Goal: Task Accomplishment & Management: Manage account settings

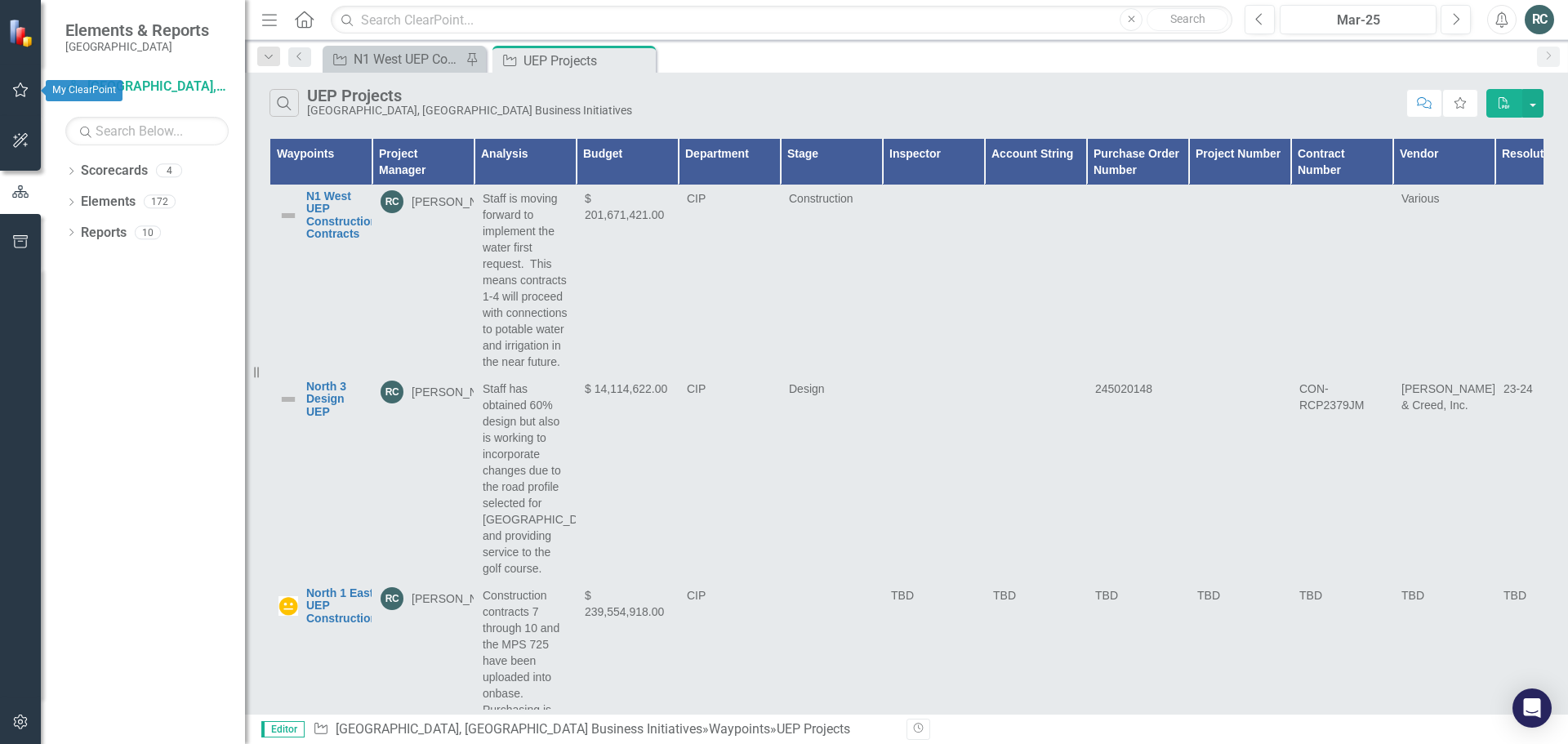
click at [20, 89] on icon "button" at bounding box center [21, 89] width 18 height 13
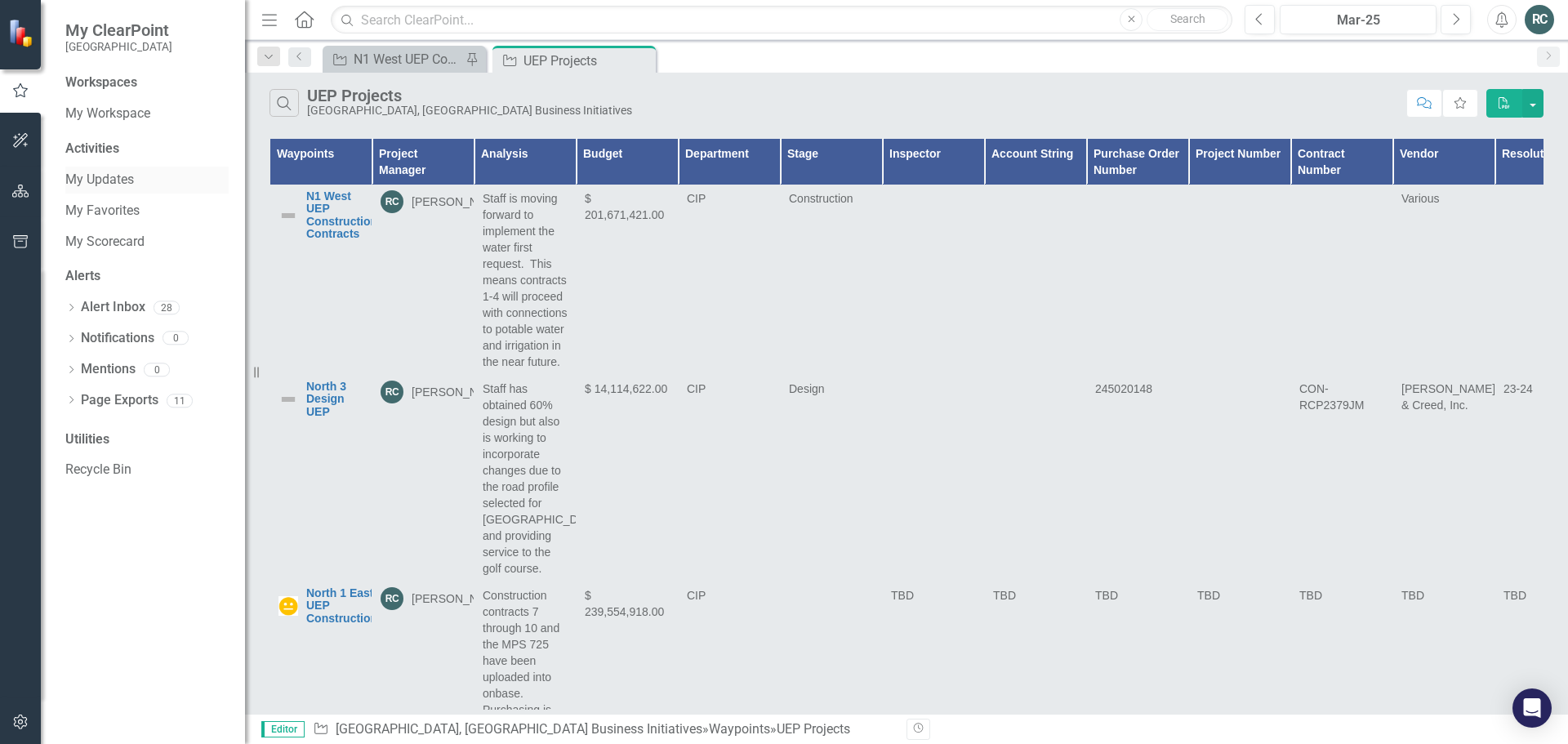
click at [105, 178] on link "My Updates" at bounding box center [146, 180] width 163 height 18
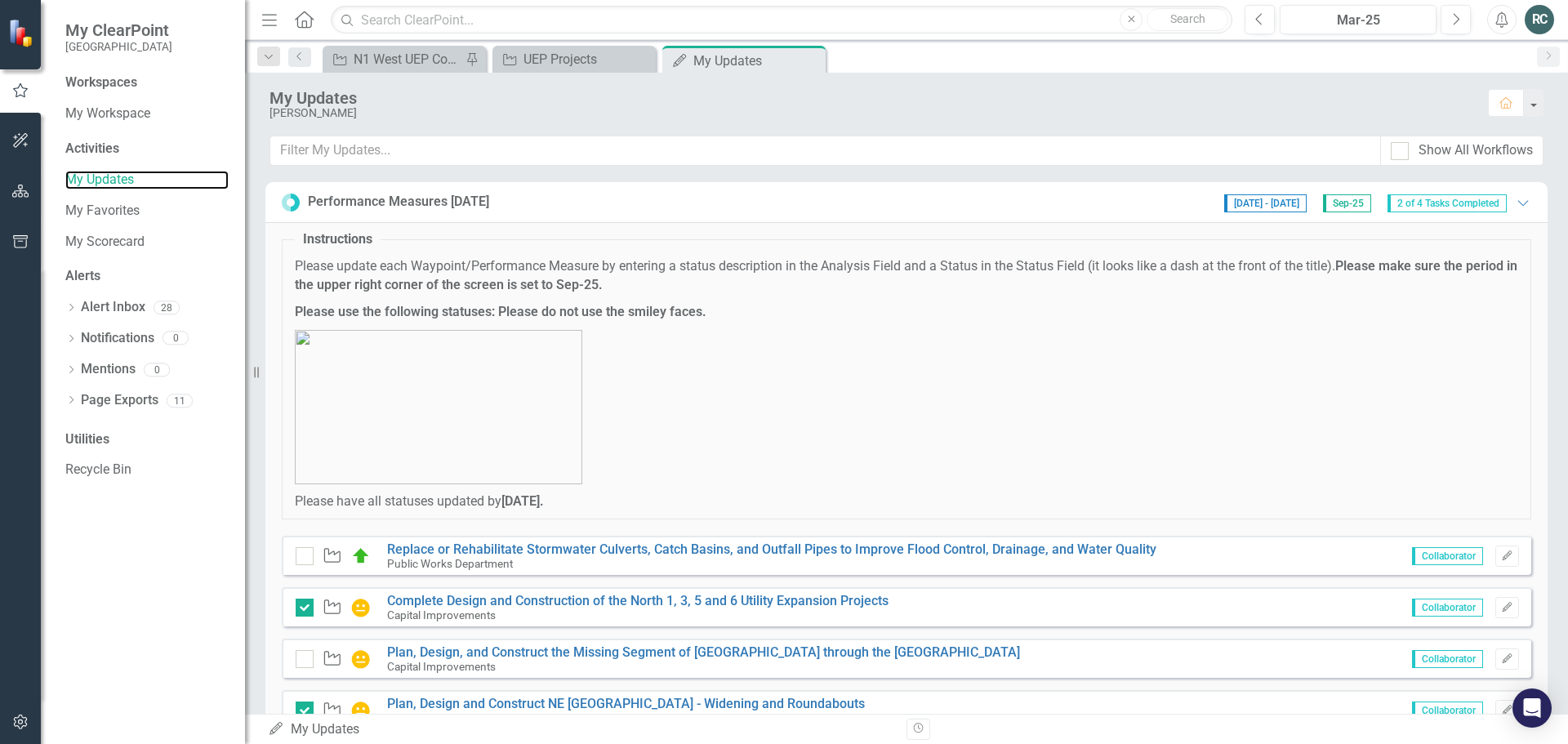
scroll to position [65, 0]
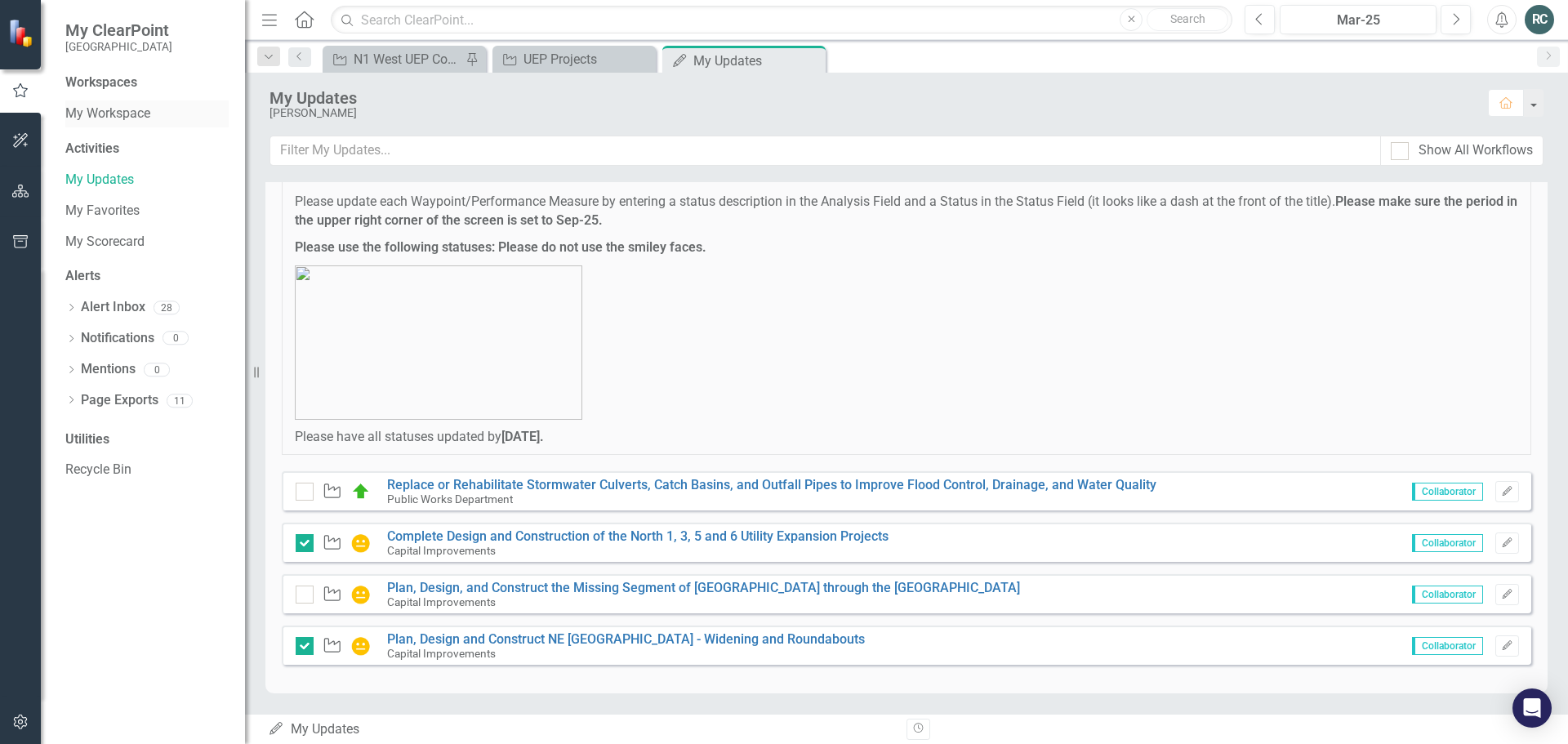
click at [95, 113] on link "My Workspace" at bounding box center [146, 113] width 163 height 18
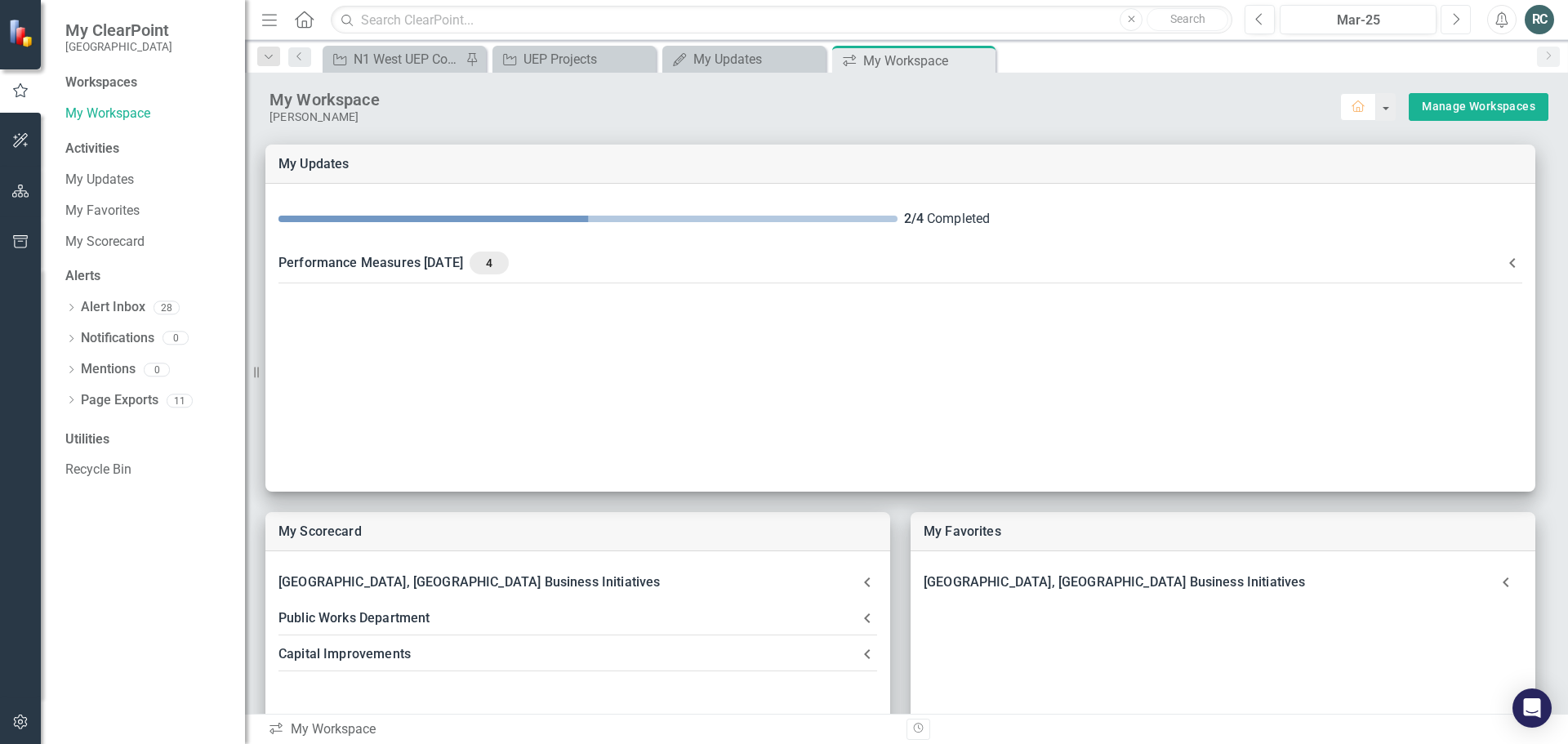
click at [1458, 20] on icon "Next" at bounding box center [1456, 19] width 9 height 15
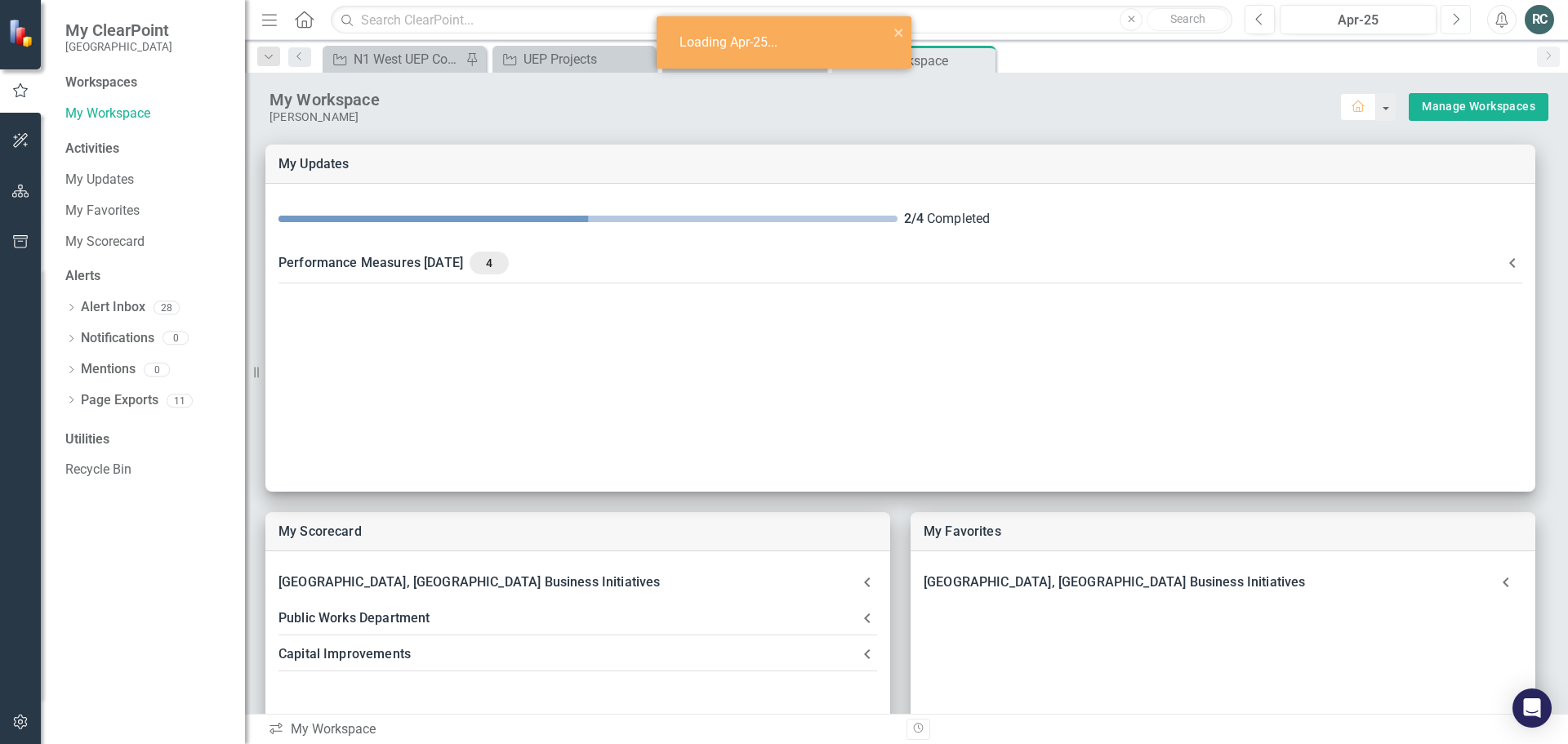
click at [1458, 20] on icon "Next" at bounding box center [1456, 19] width 9 height 15
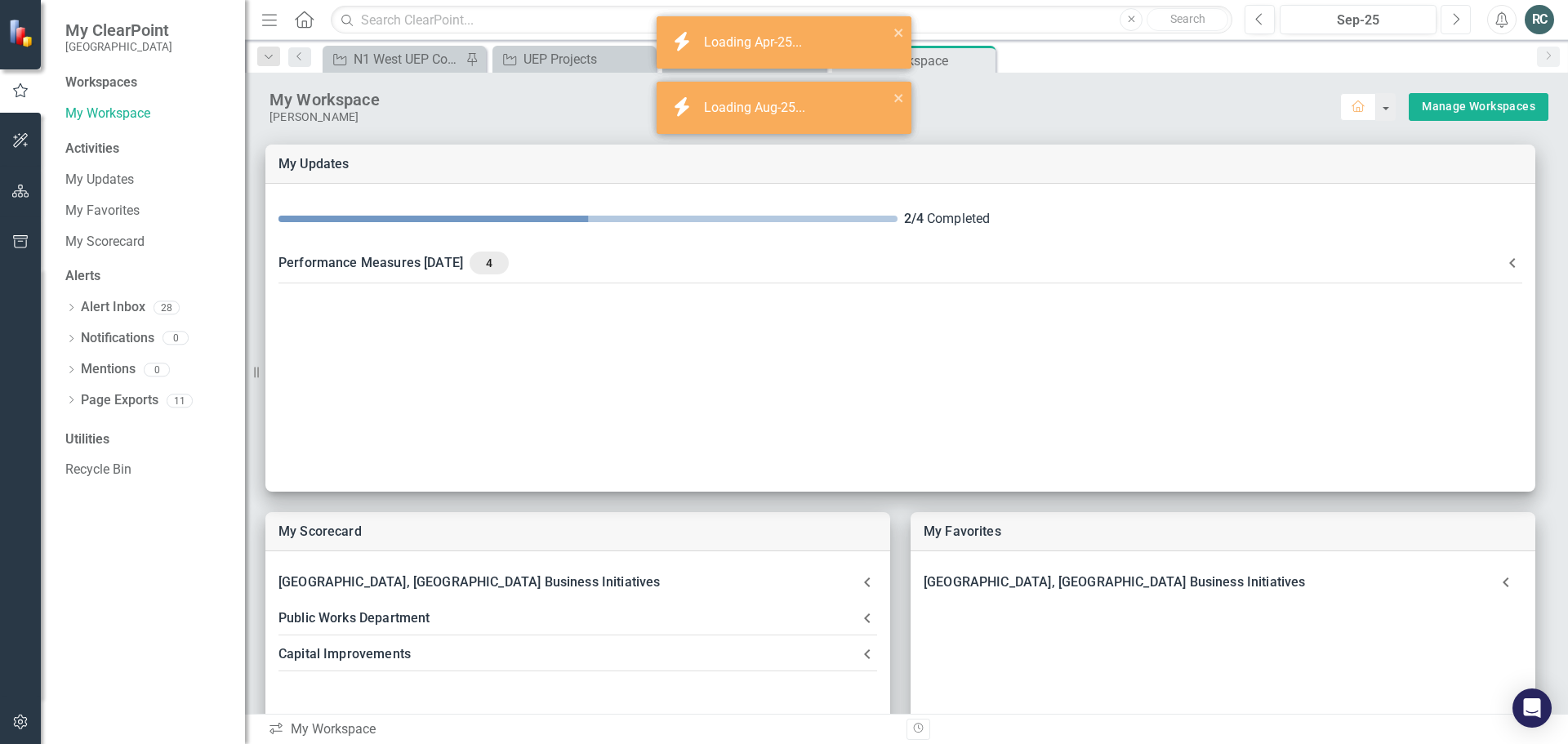
click at [1458, 20] on icon "Next" at bounding box center [1456, 19] width 9 height 15
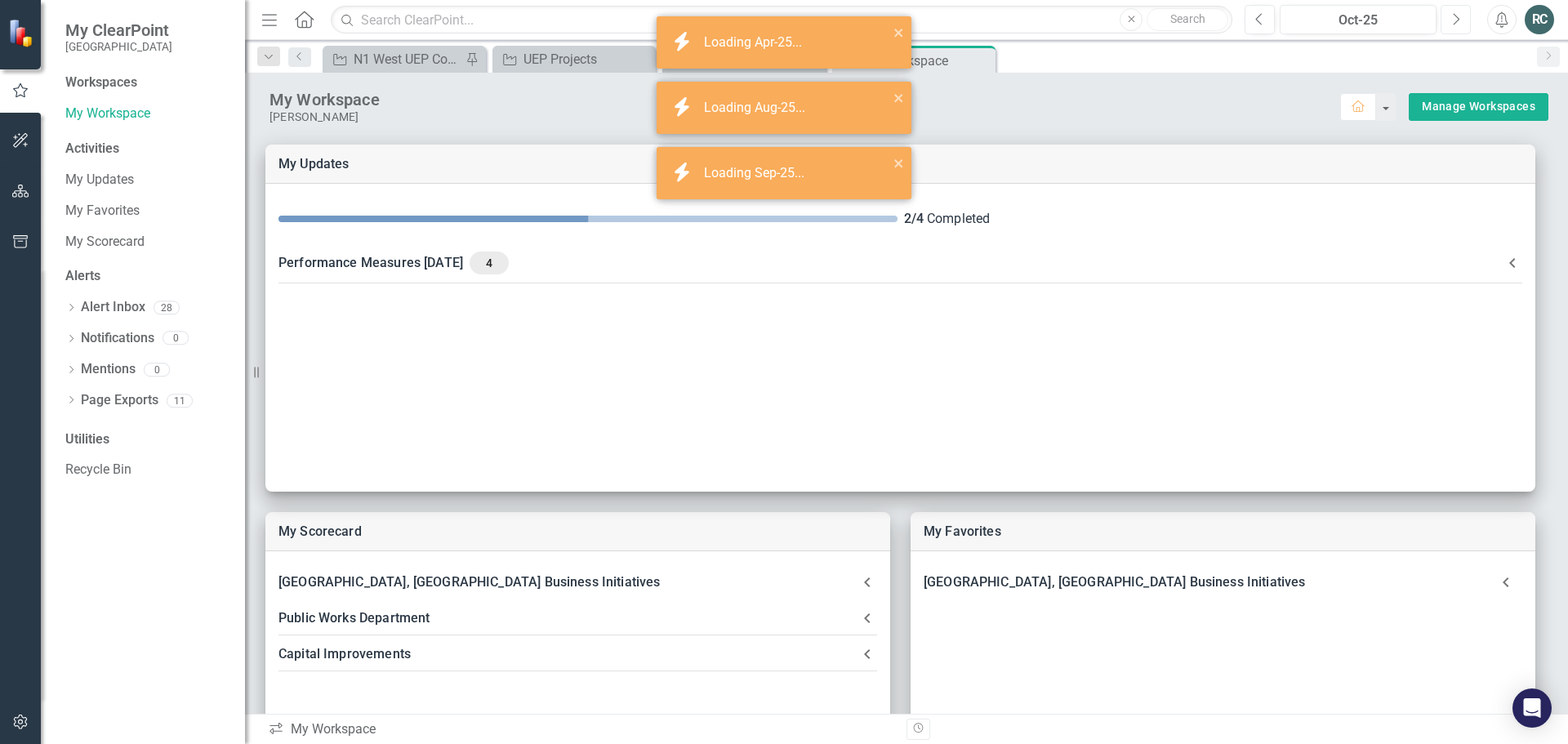
click at [1458, 20] on icon "Next" at bounding box center [1456, 19] width 9 height 15
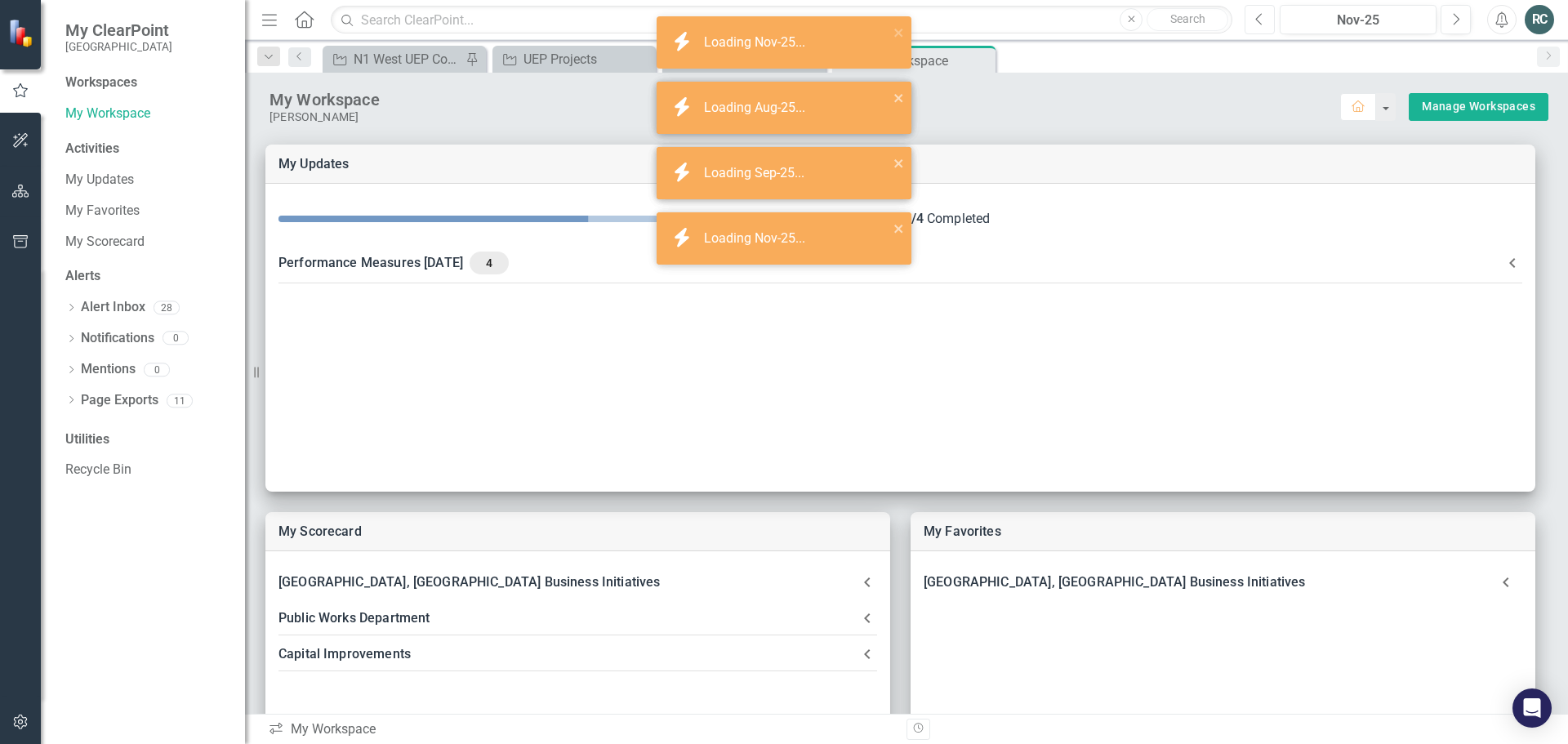
click at [1264, 22] on icon "Previous" at bounding box center [1259, 19] width 9 height 15
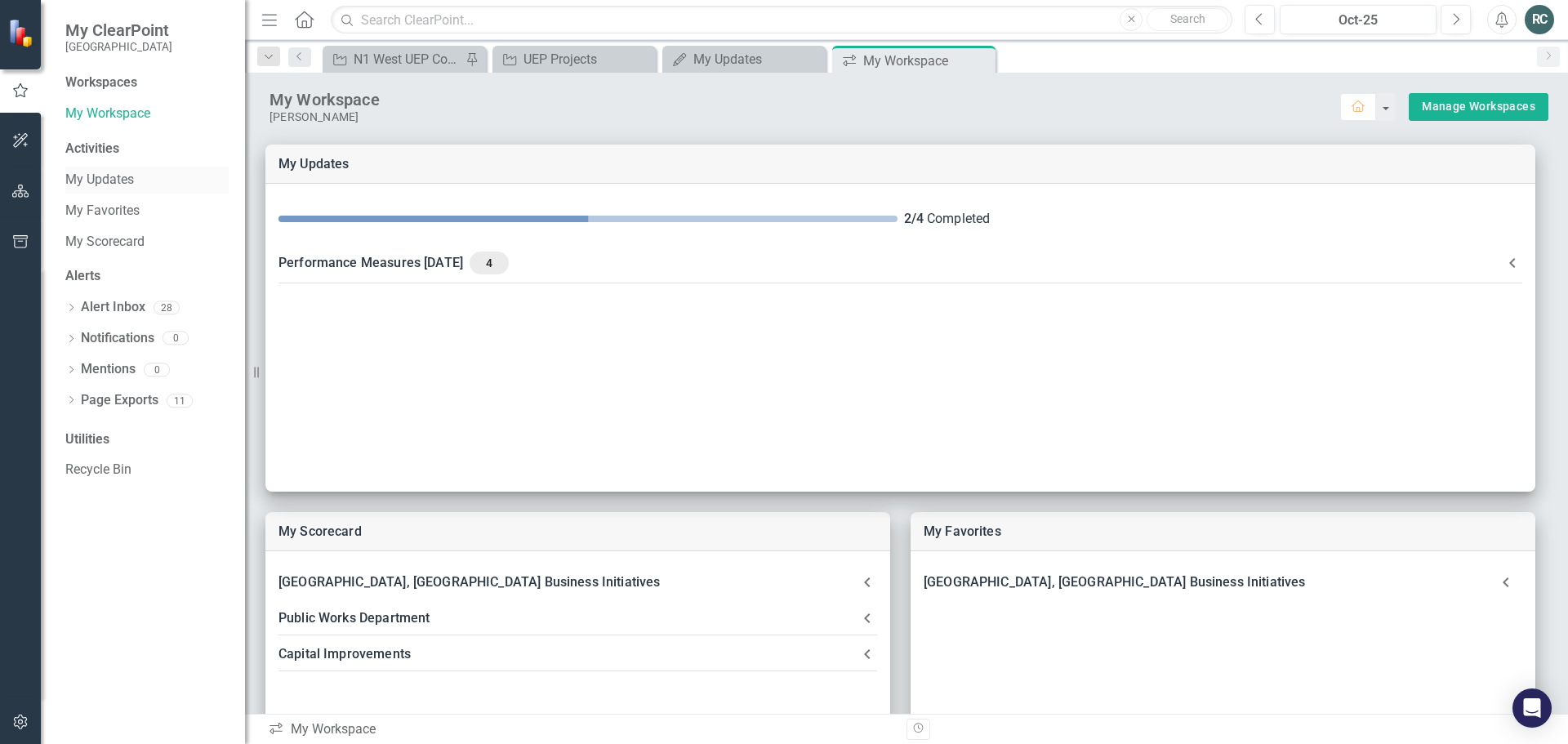
click at [107, 177] on link "My Updates" at bounding box center [146, 180] width 163 height 18
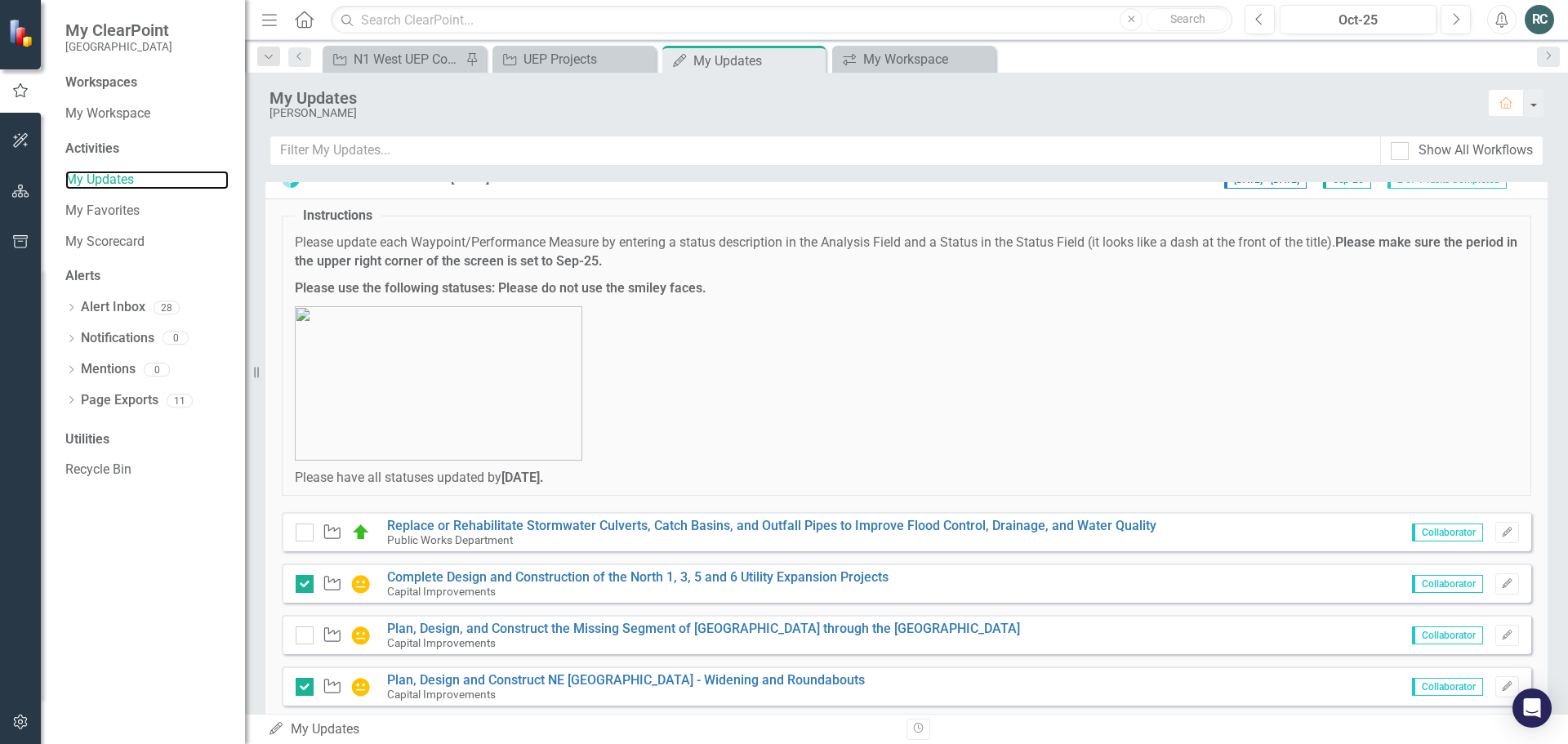
scroll to position [65, 0]
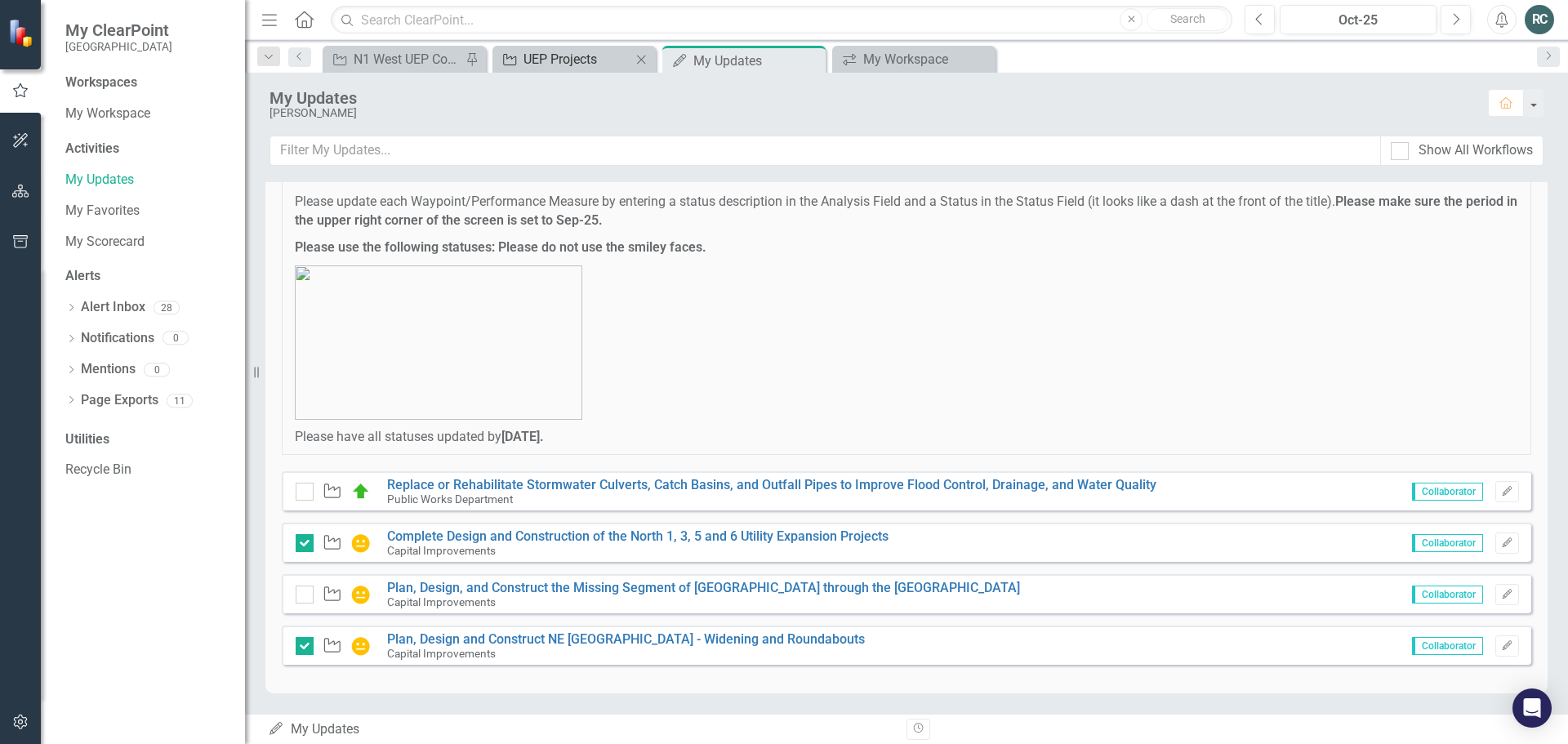
click at [554, 60] on div "UEP Projects" at bounding box center [577, 59] width 108 height 20
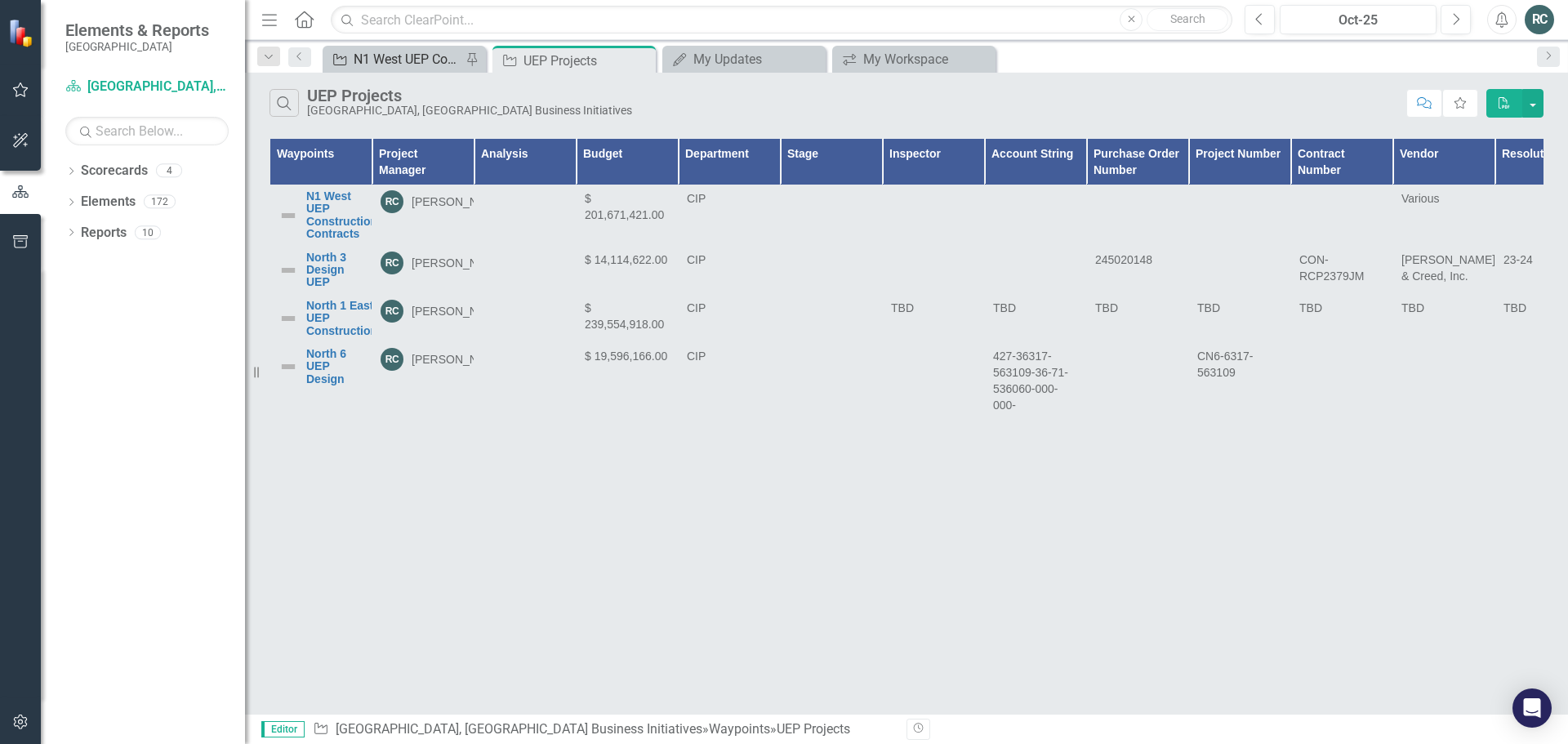
click at [441, 61] on div "N1 West UEP Construction Contracts" at bounding box center [407, 59] width 108 height 20
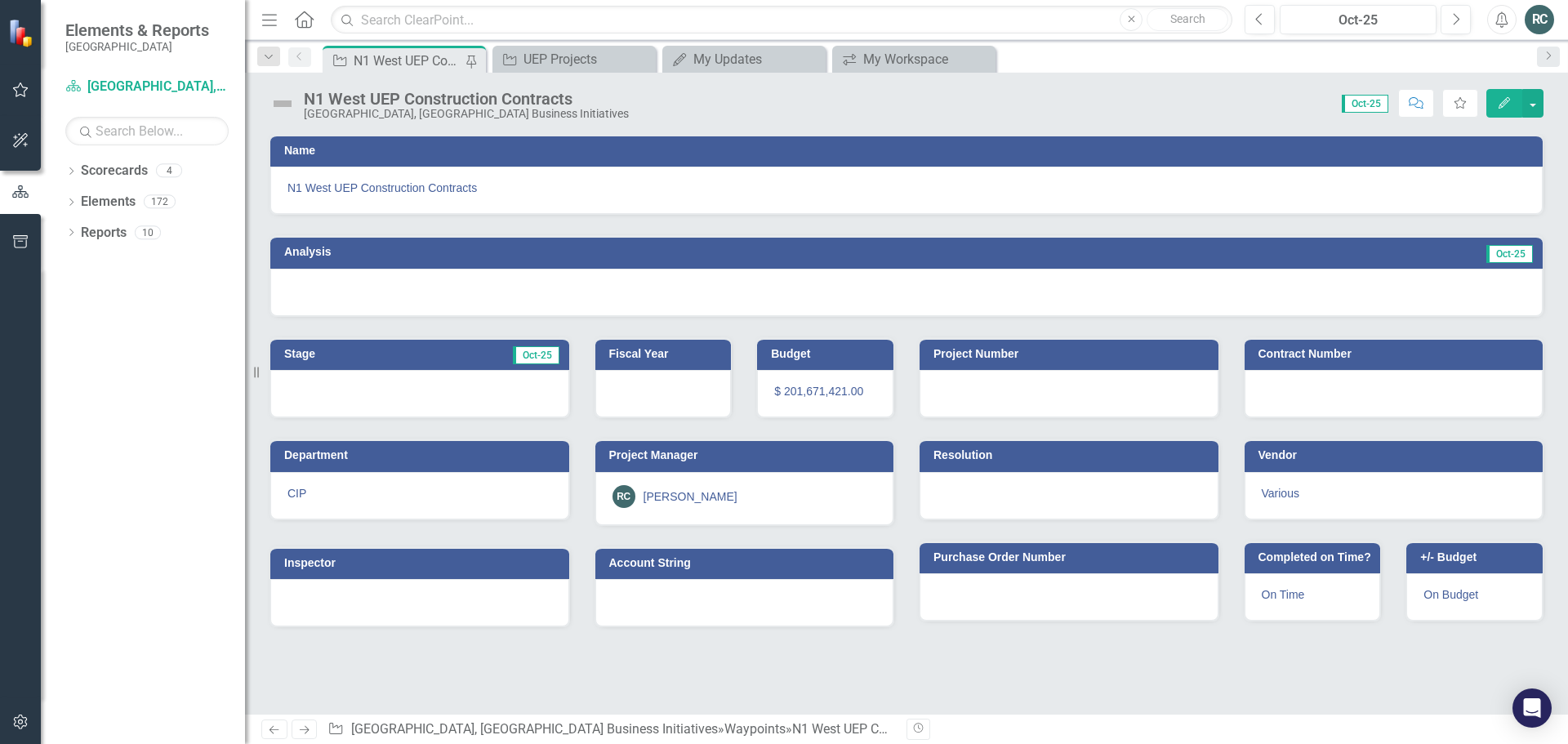
click at [1506, 101] on icon "button" at bounding box center [1504, 103] width 11 height 11
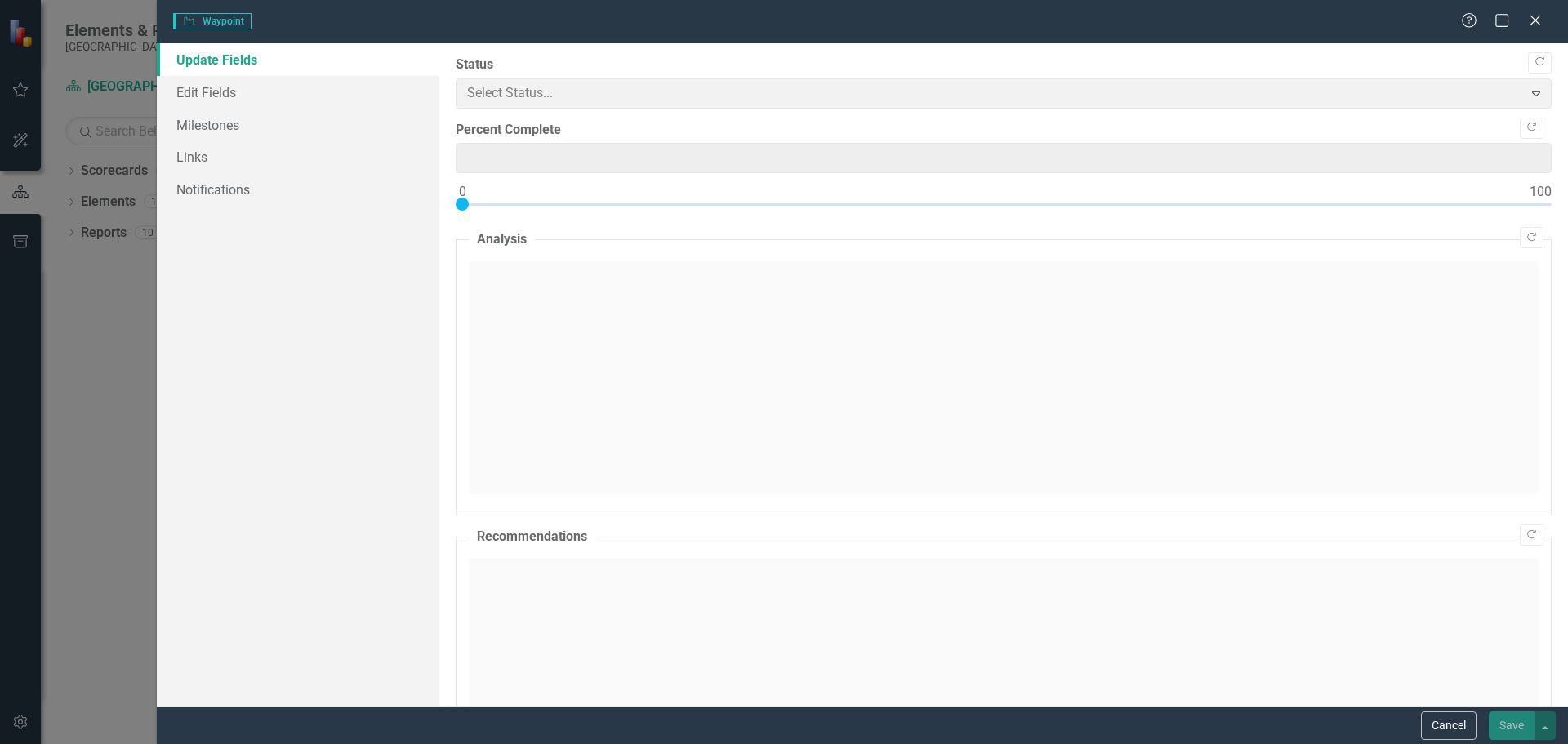
type input "0"
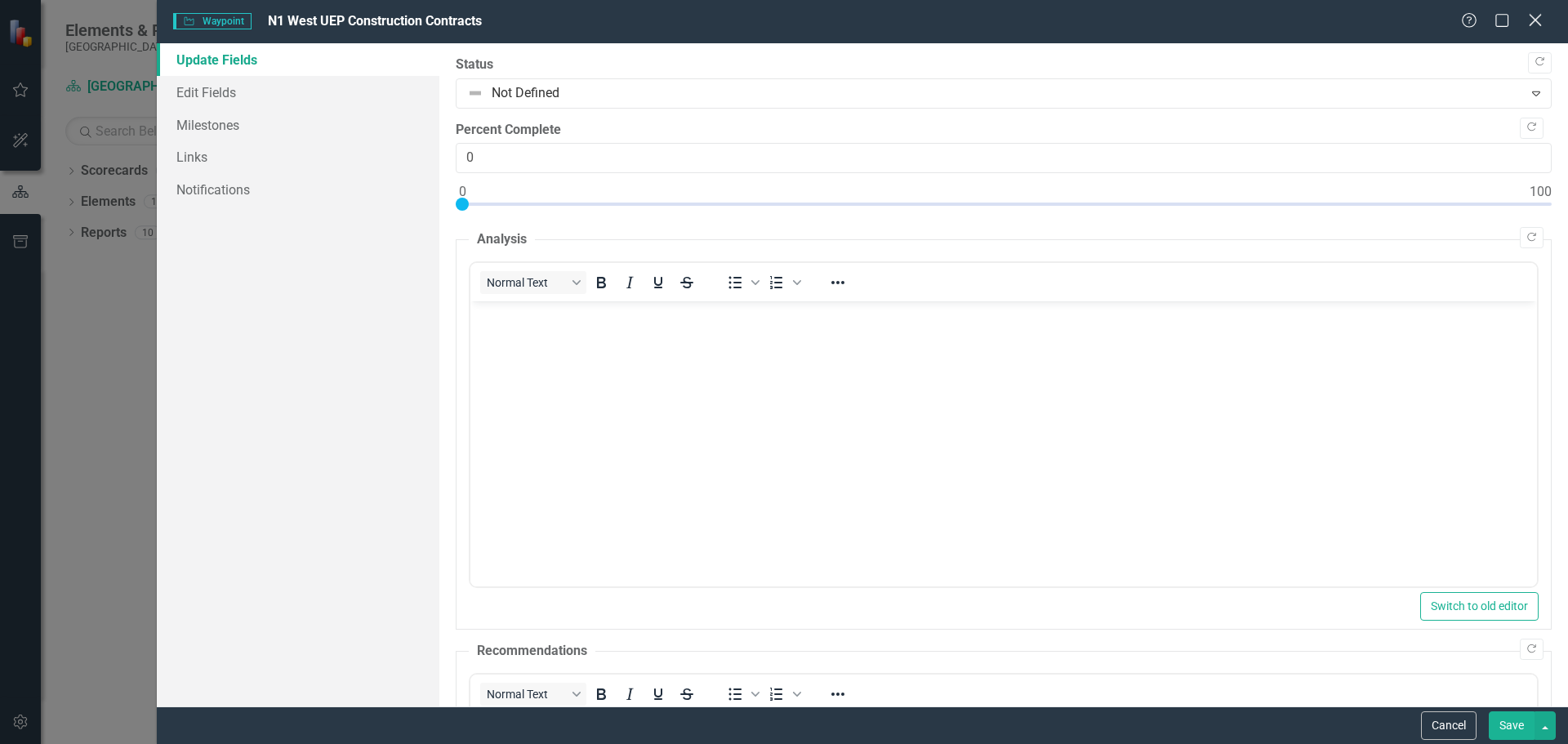
click at [1536, 18] on icon "Close" at bounding box center [1535, 20] width 20 height 16
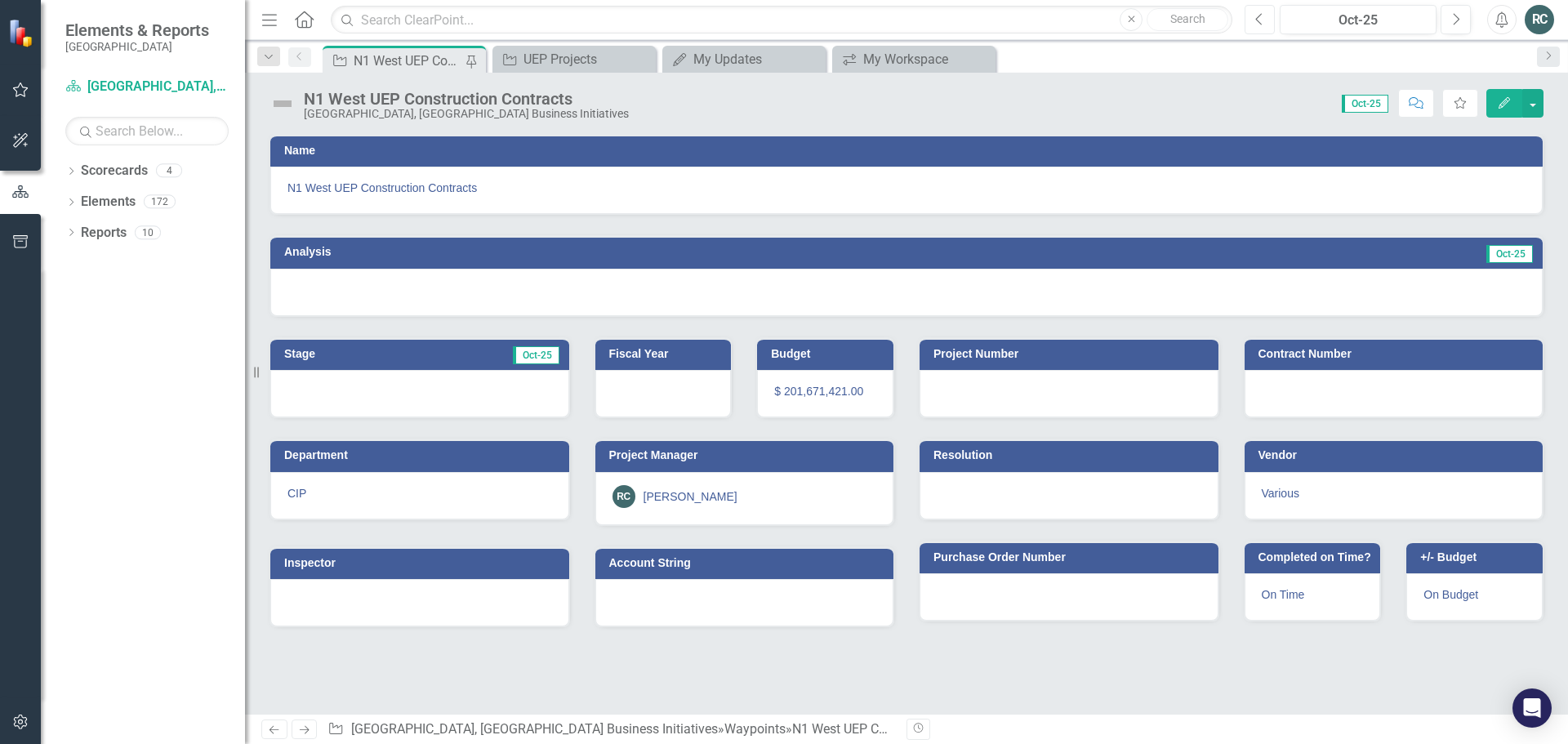
click at [1260, 18] on icon "Previous" at bounding box center [1259, 19] width 9 height 15
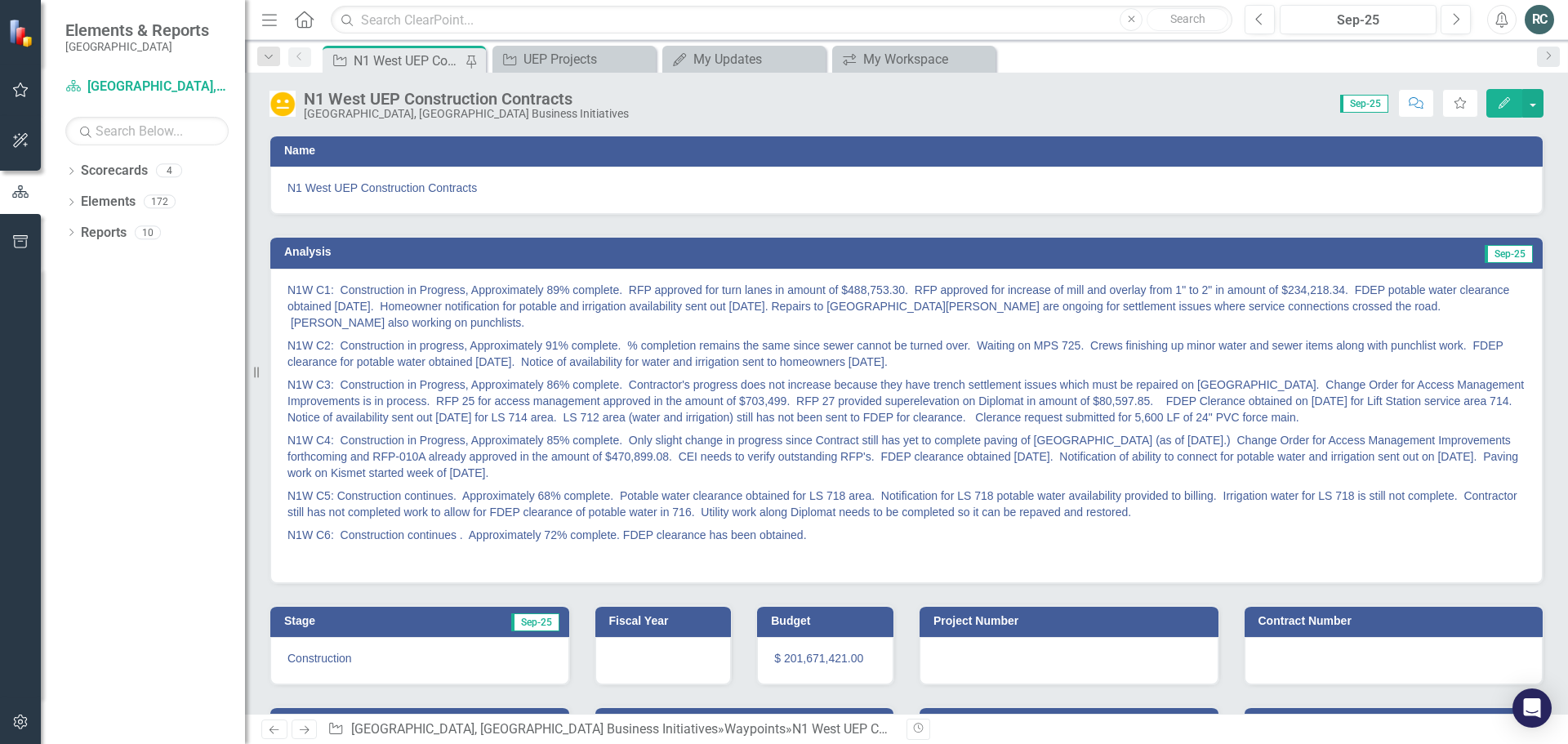
click at [1498, 105] on icon "Edit" at bounding box center [1504, 103] width 15 height 11
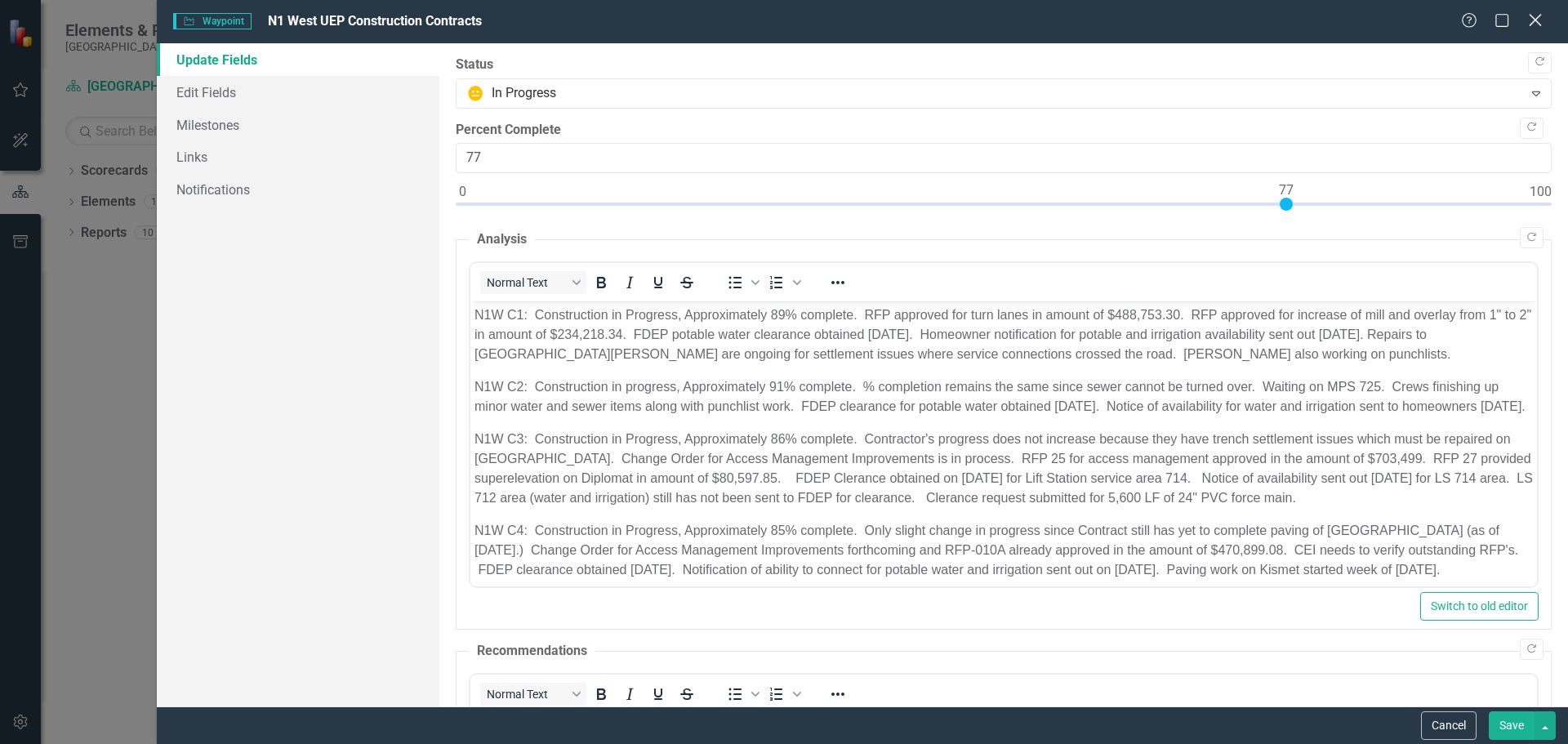
click at [1529, 20] on icon "Close" at bounding box center [1535, 20] width 20 height 16
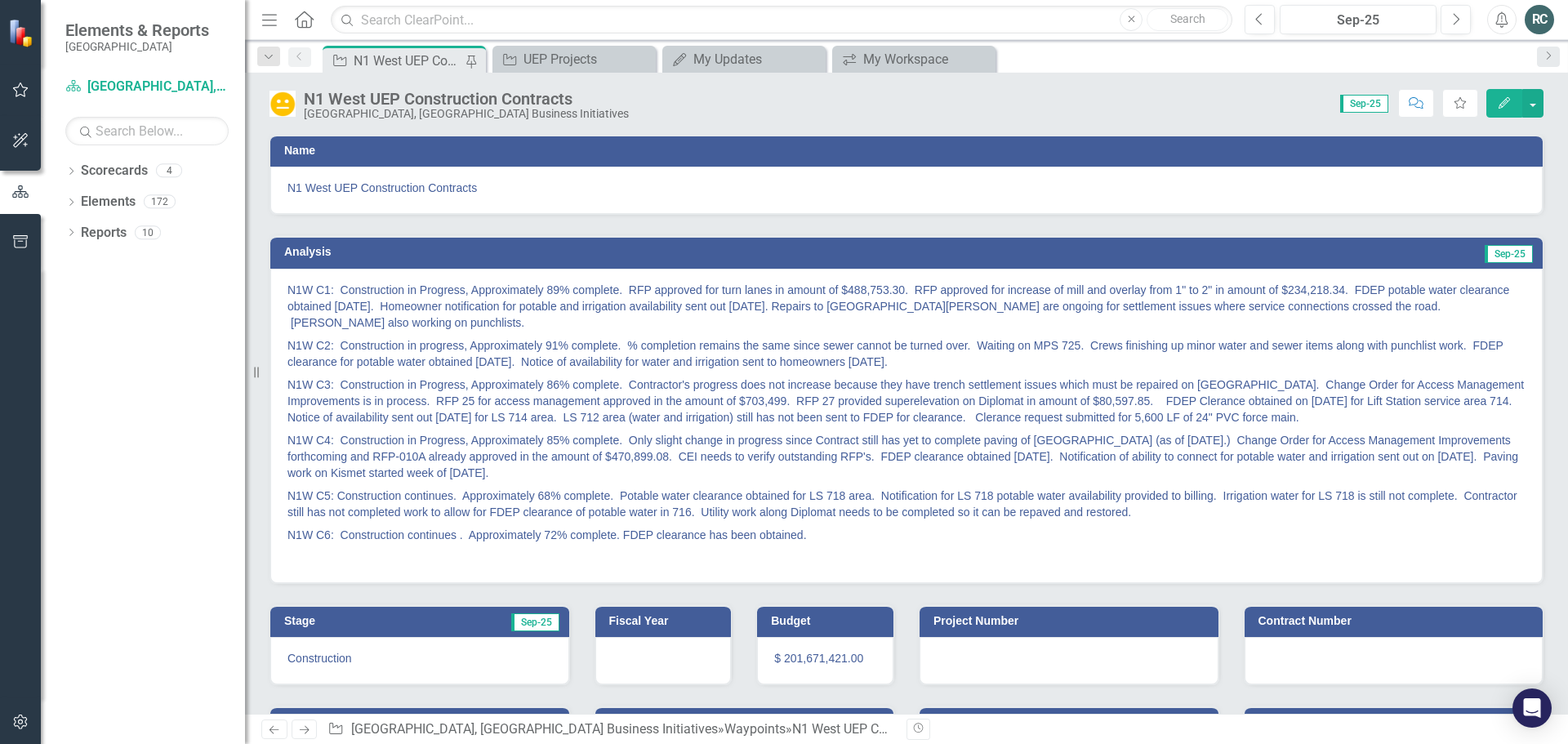
click at [1512, 106] on button "Edit" at bounding box center [1504, 104] width 36 height 29
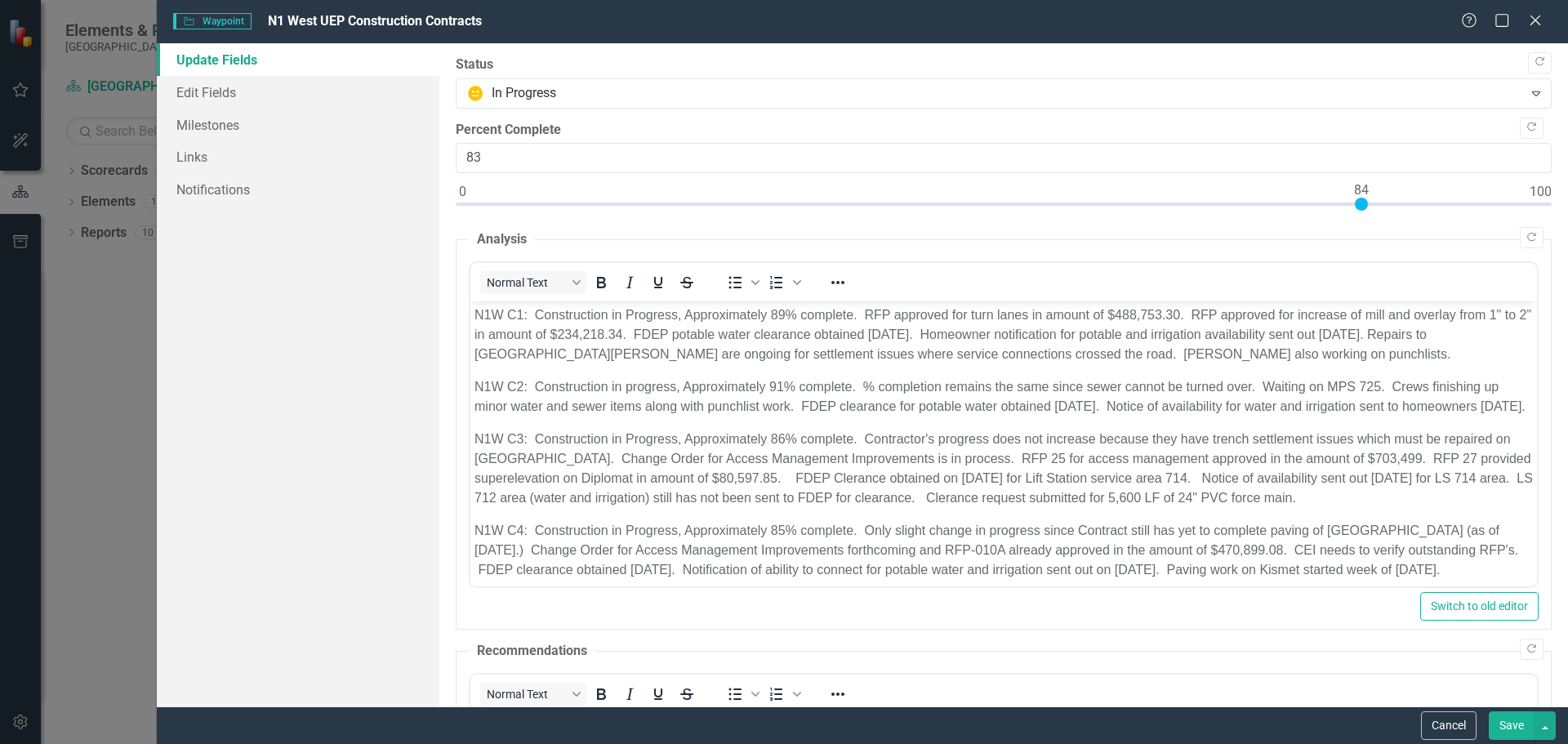
type input "84"
drag, startPoint x: 1288, startPoint y: 203, endPoint x: 1359, endPoint y: 203, distance: 71.0
click at [1359, 203] on div at bounding box center [1361, 204] width 13 height 13
click at [1515, 727] on button "Save" at bounding box center [1512, 726] width 46 height 29
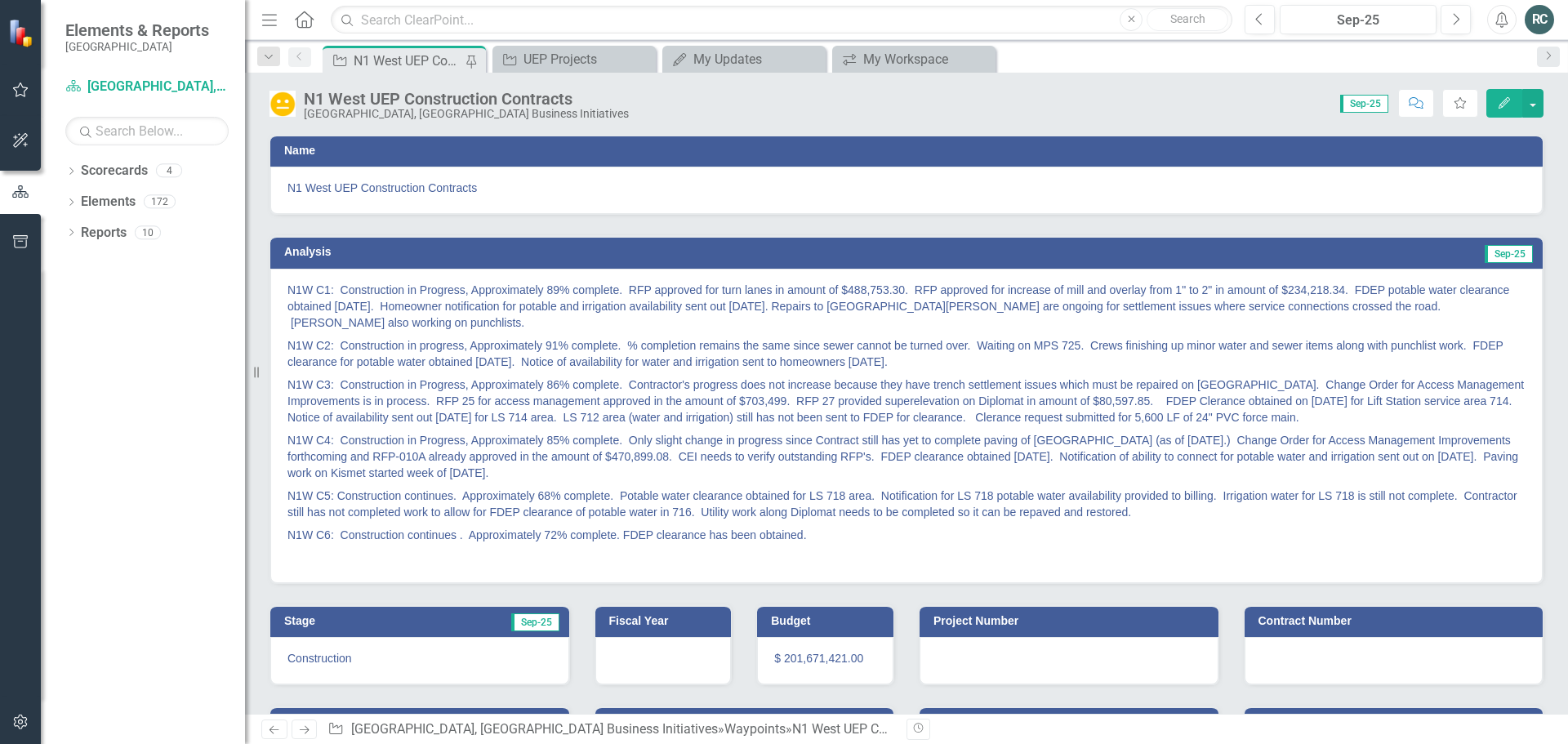
click at [410, 63] on div "N1 West UEP Construction Contracts" at bounding box center [407, 61] width 108 height 20
click at [528, 61] on div "UEP Projects" at bounding box center [577, 59] width 108 height 20
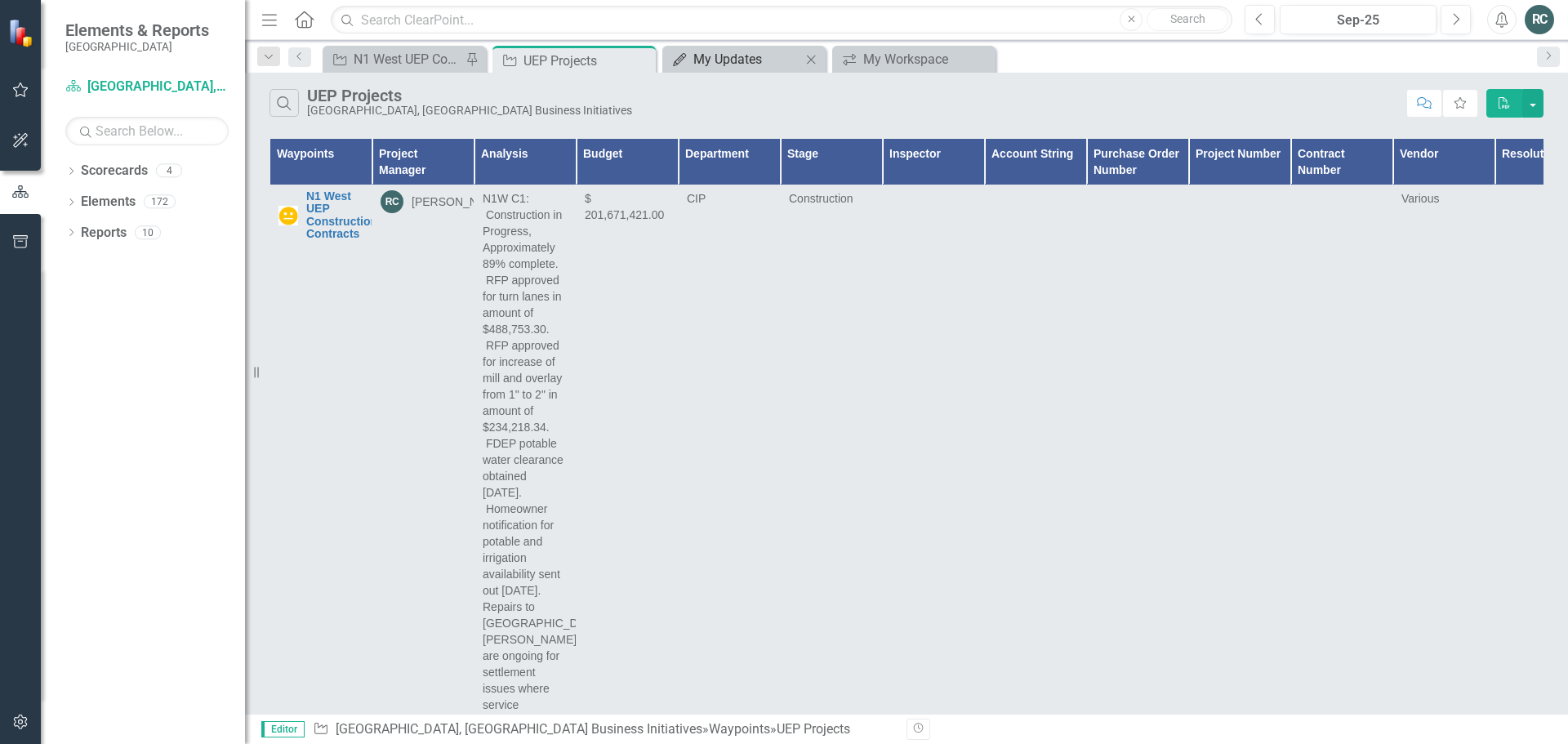
click at [736, 60] on div "My Updates" at bounding box center [747, 59] width 108 height 20
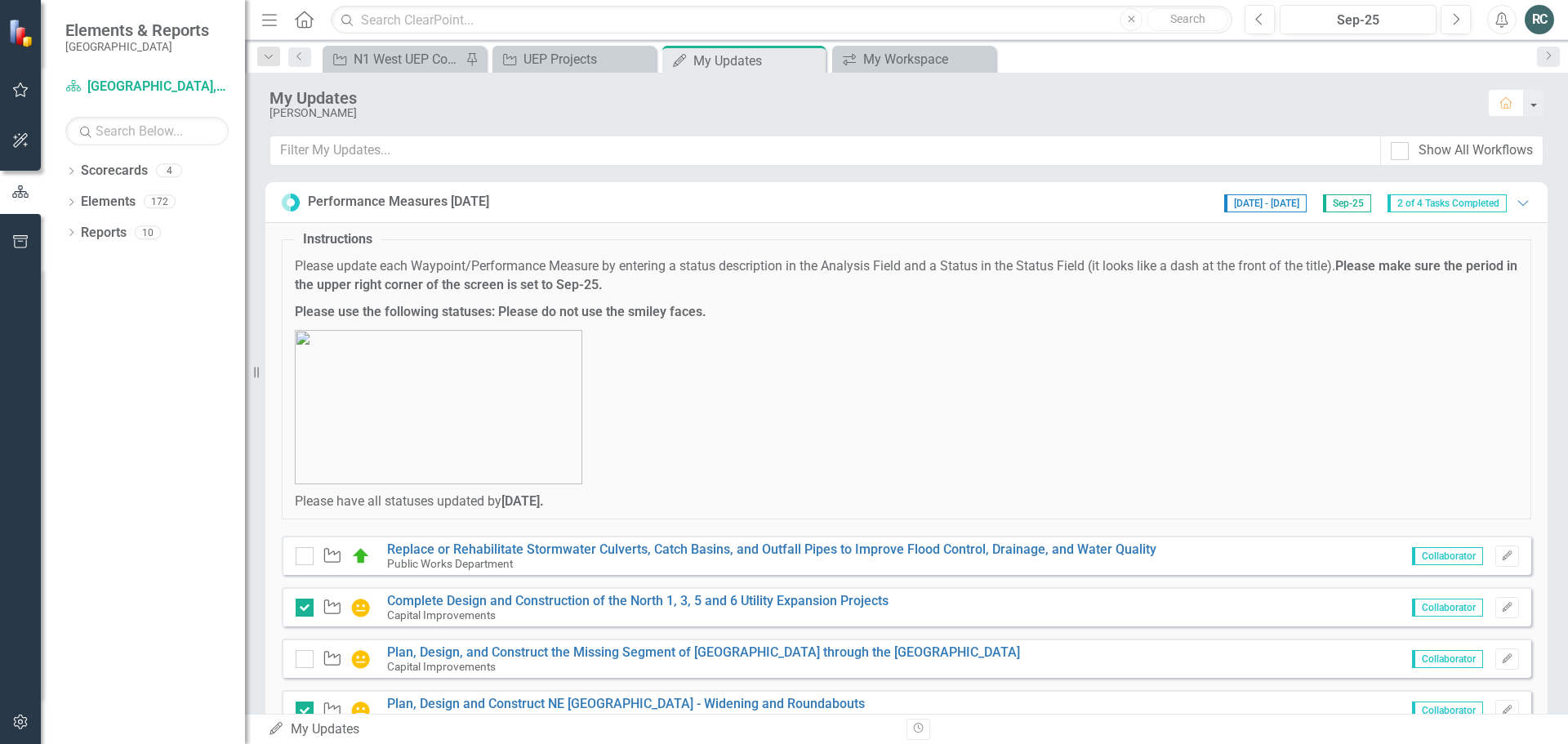
scroll to position [65, 0]
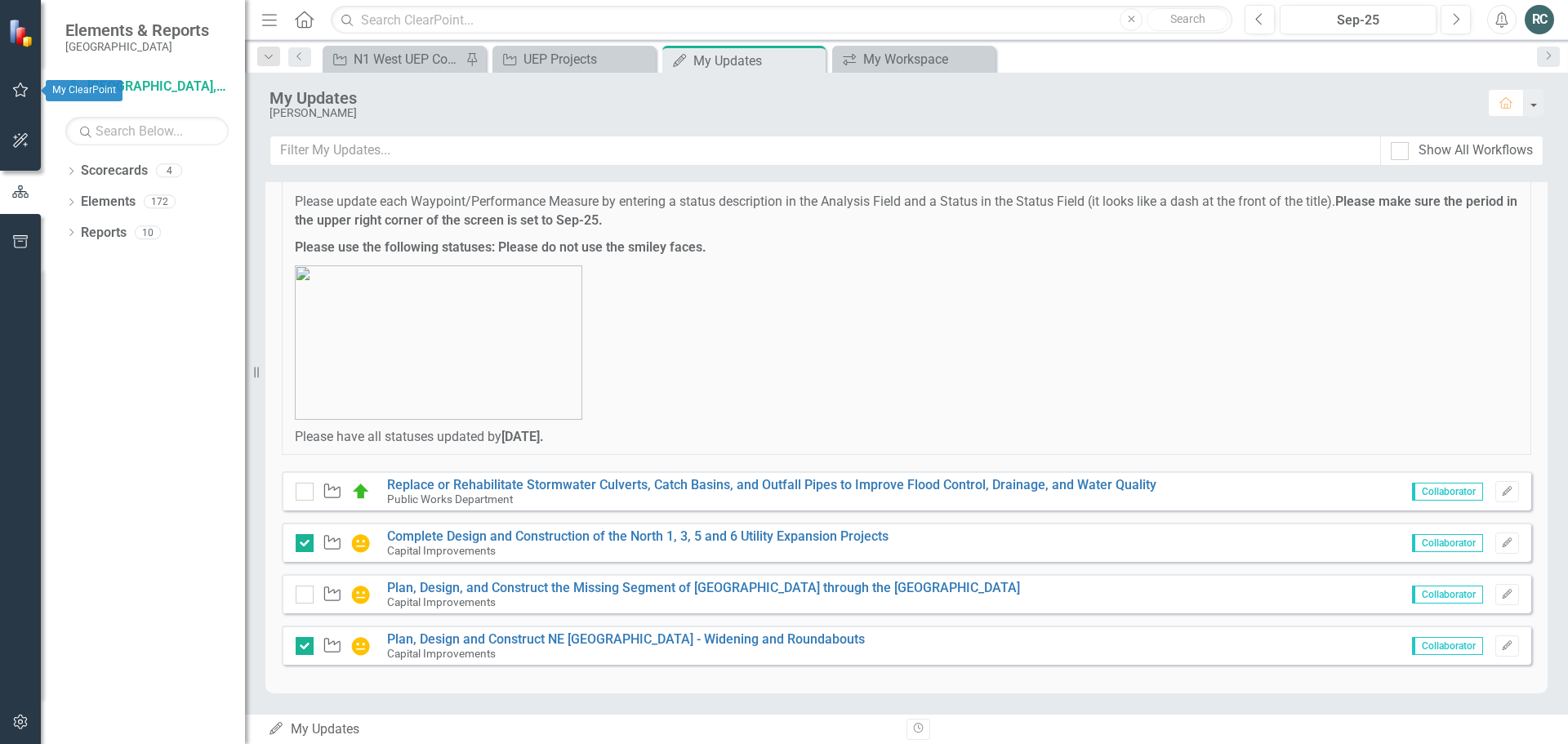
click at [19, 86] on icon "button" at bounding box center [21, 89] width 18 height 13
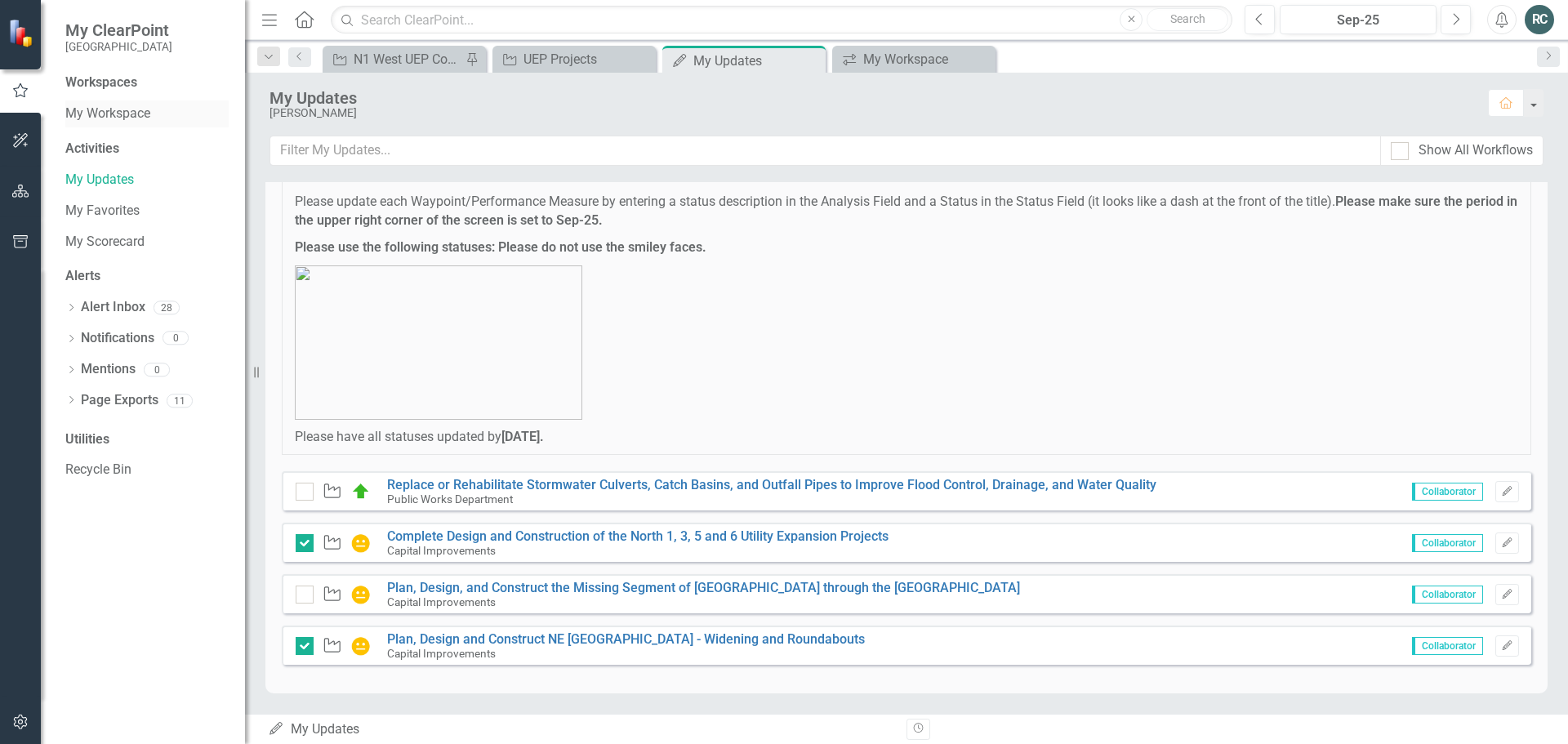
click at [103, 114] on link "My Workspace" at bounding box center [146, 113] width 163 height 18
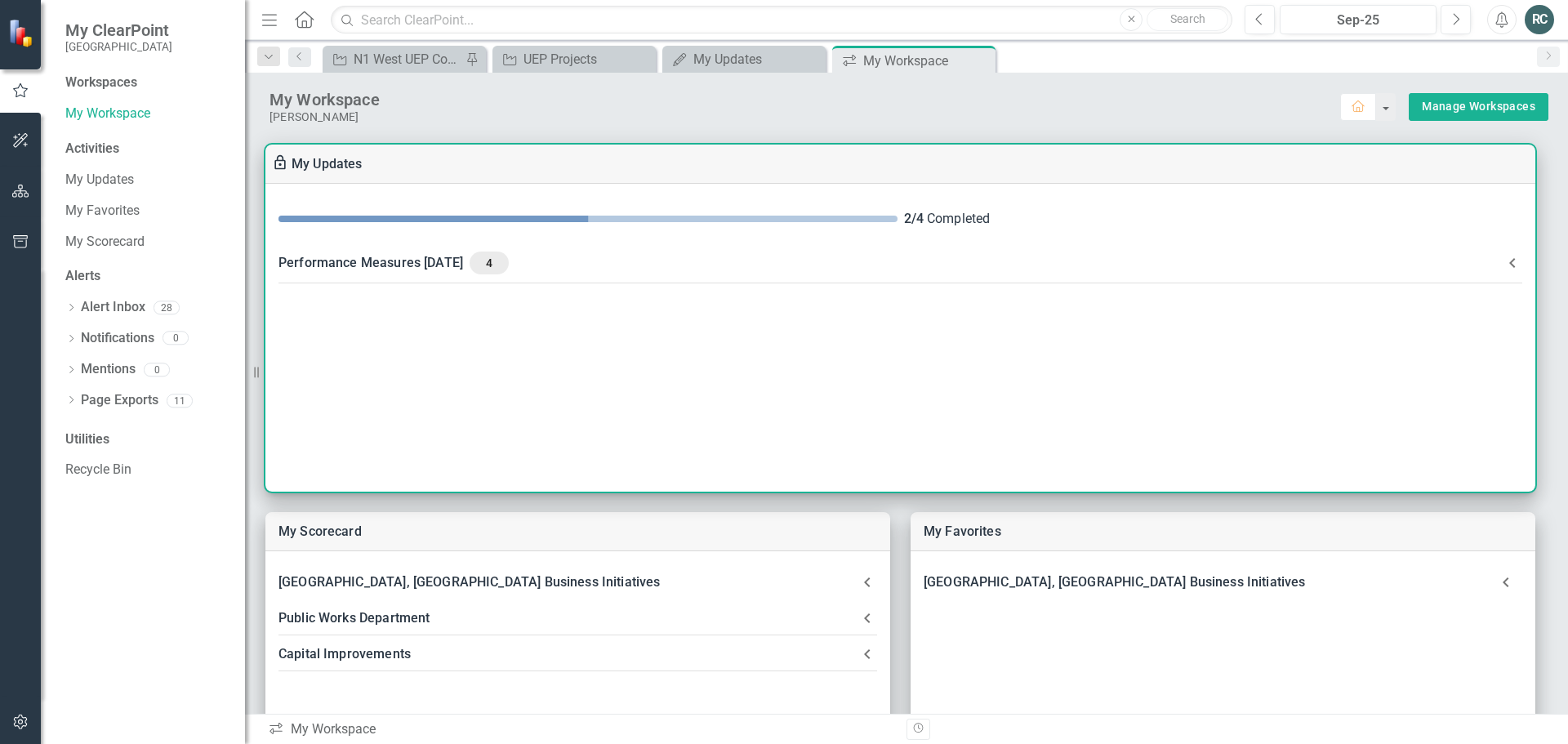
click at [435, 260] on div "Performance Measures [DATE] 4" at bounding box center [891, 263] width 1224 height 23
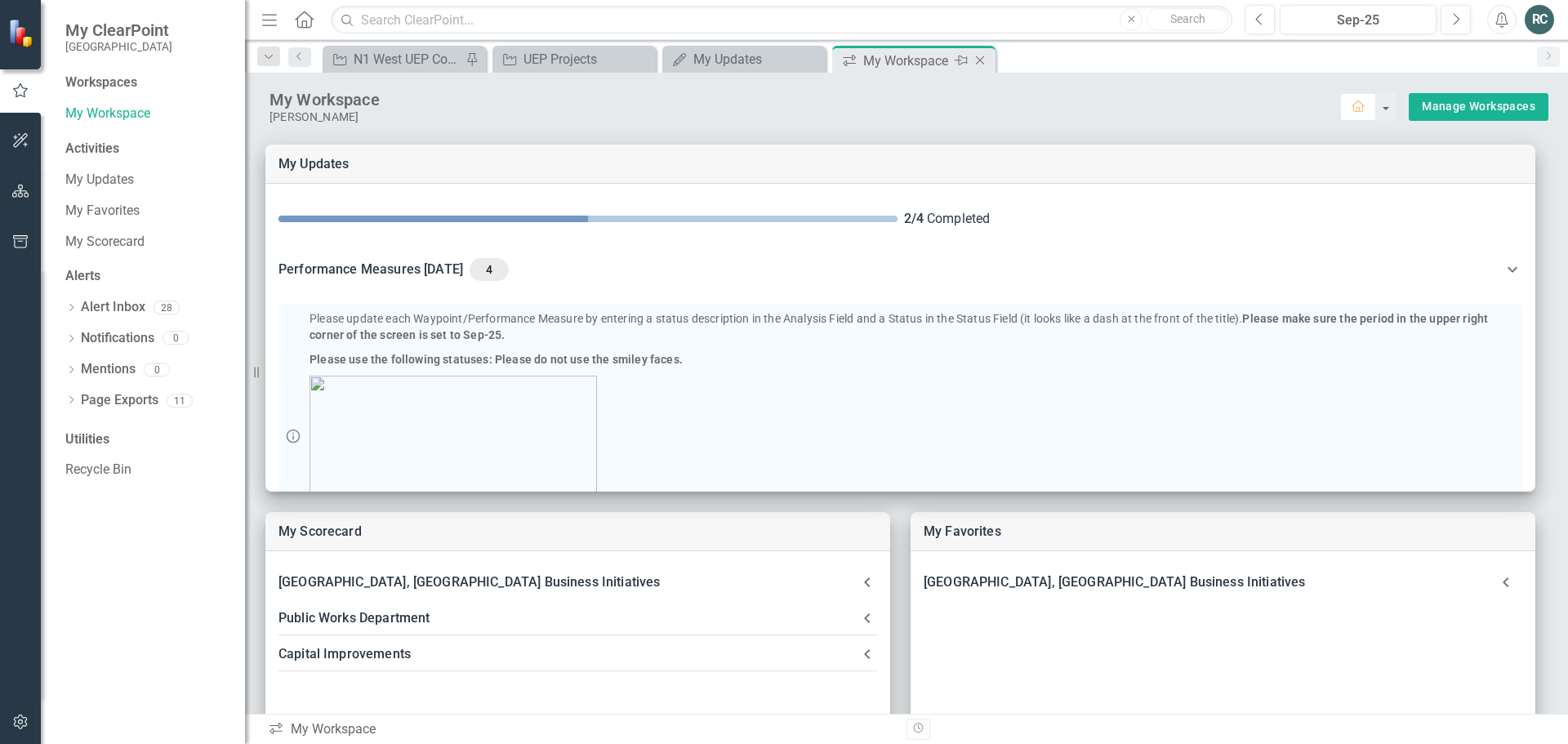
click at [978, 62] on icon "Close" at bounding box center [980, 60] width 17 height 13
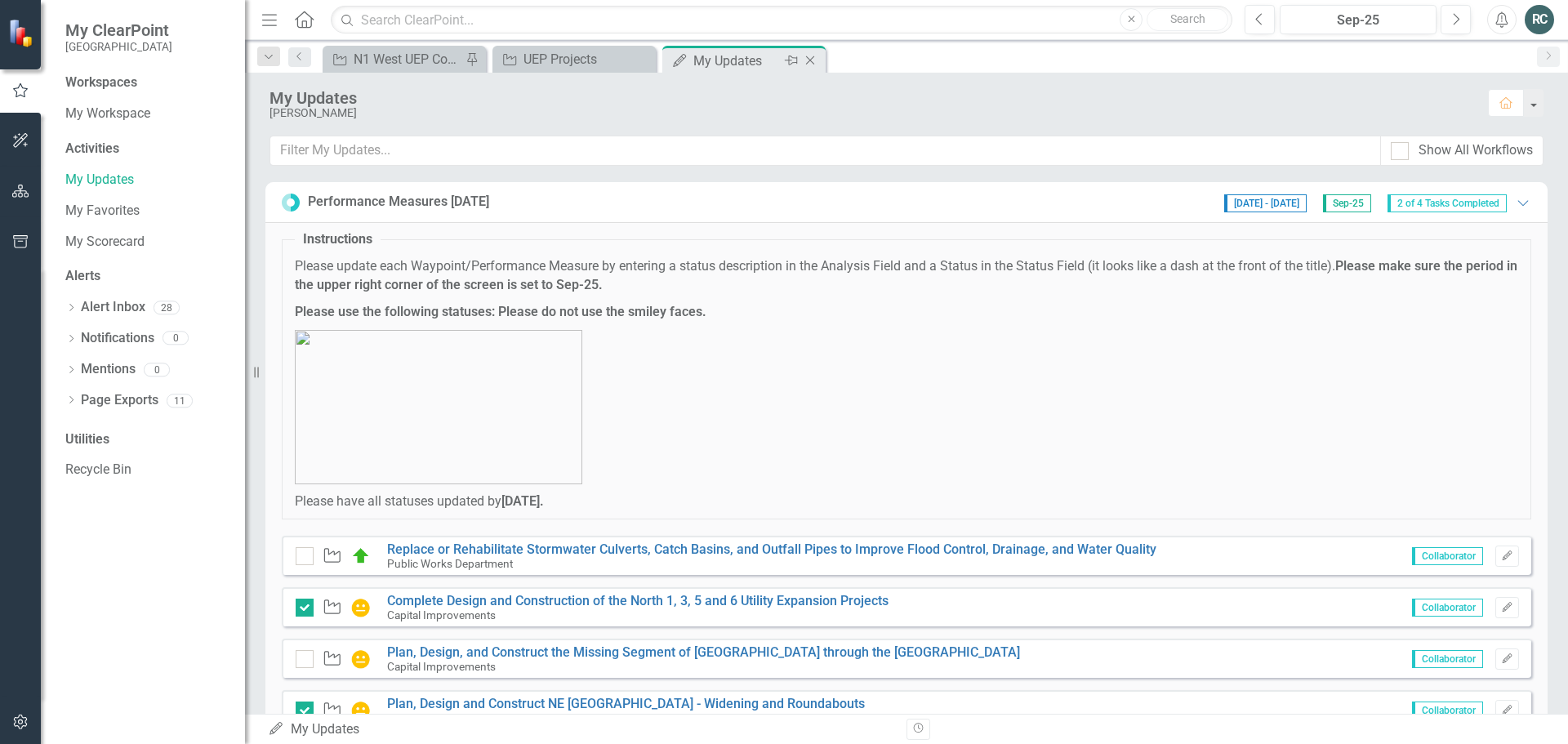
click at [806, 61] on icon "Close" at bounding box center [809, 60] width 17 height 13
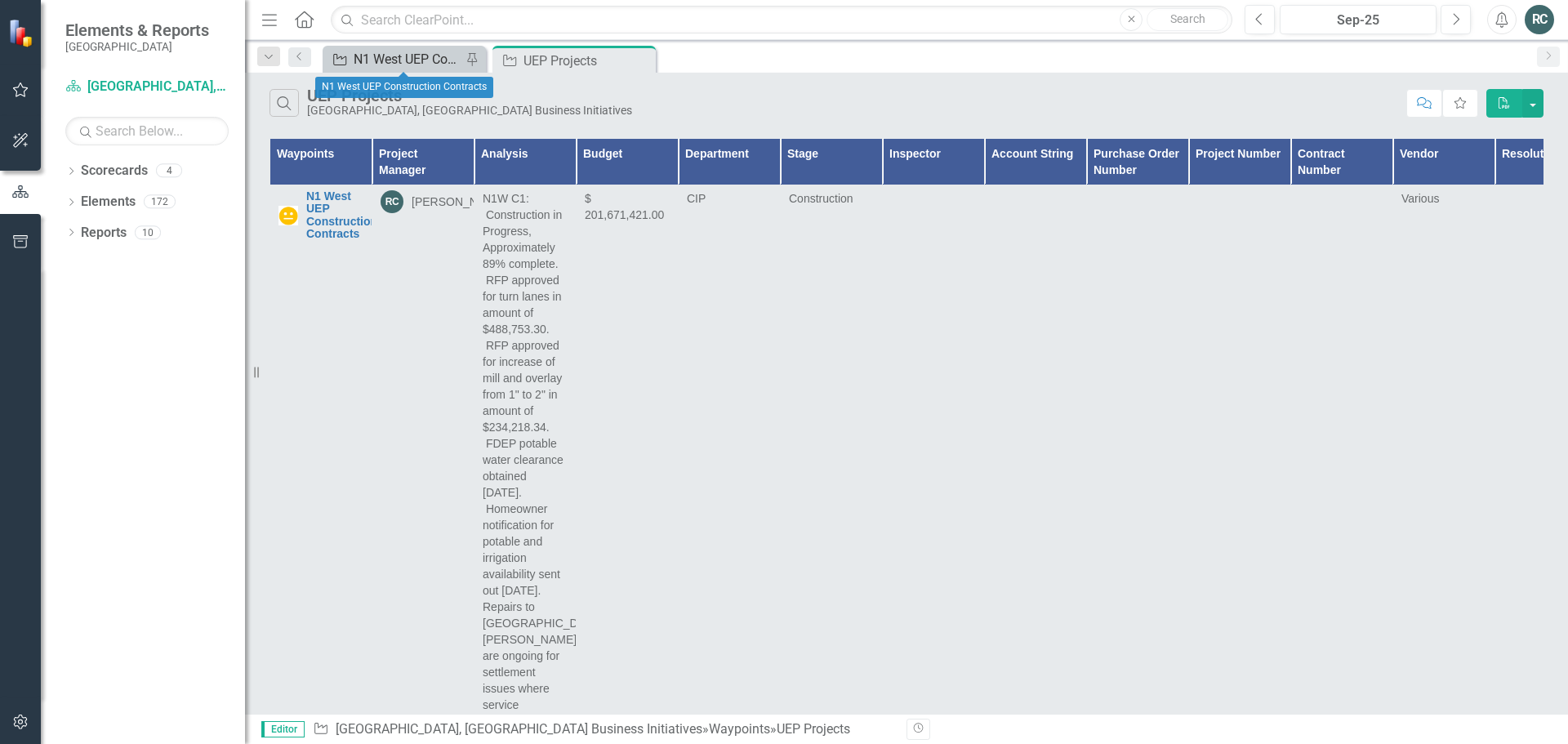
click at [409, 57] on div "N1 West UEP Construction Contracts" at bounding box center [407, 59] width 108 height 20
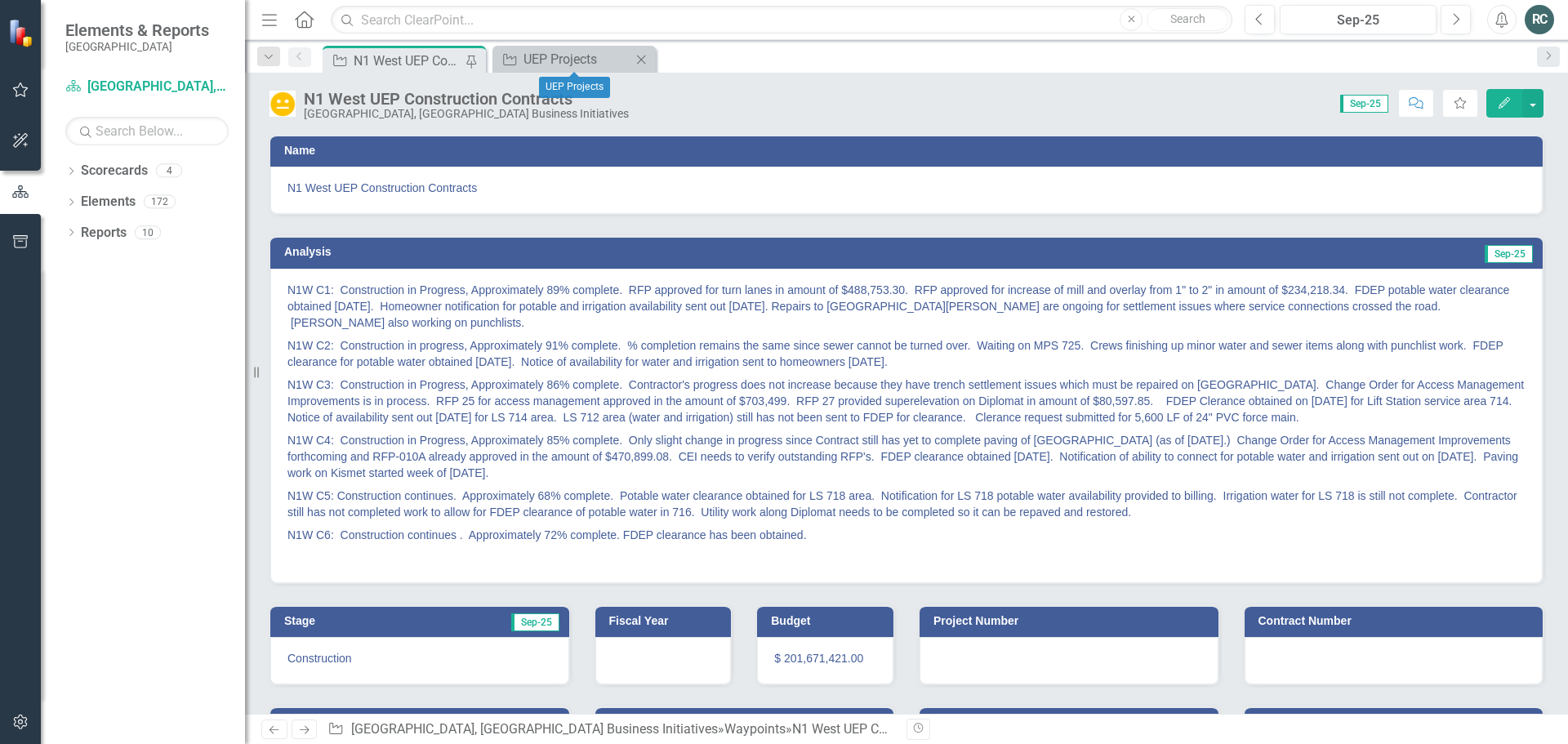
click at [639, 58] on icon "Close" at bounding box center [641, 60] width 17 height 13
click at [302, 21] on icon "Home" at bounding box center [303, 19] width 21 height 18
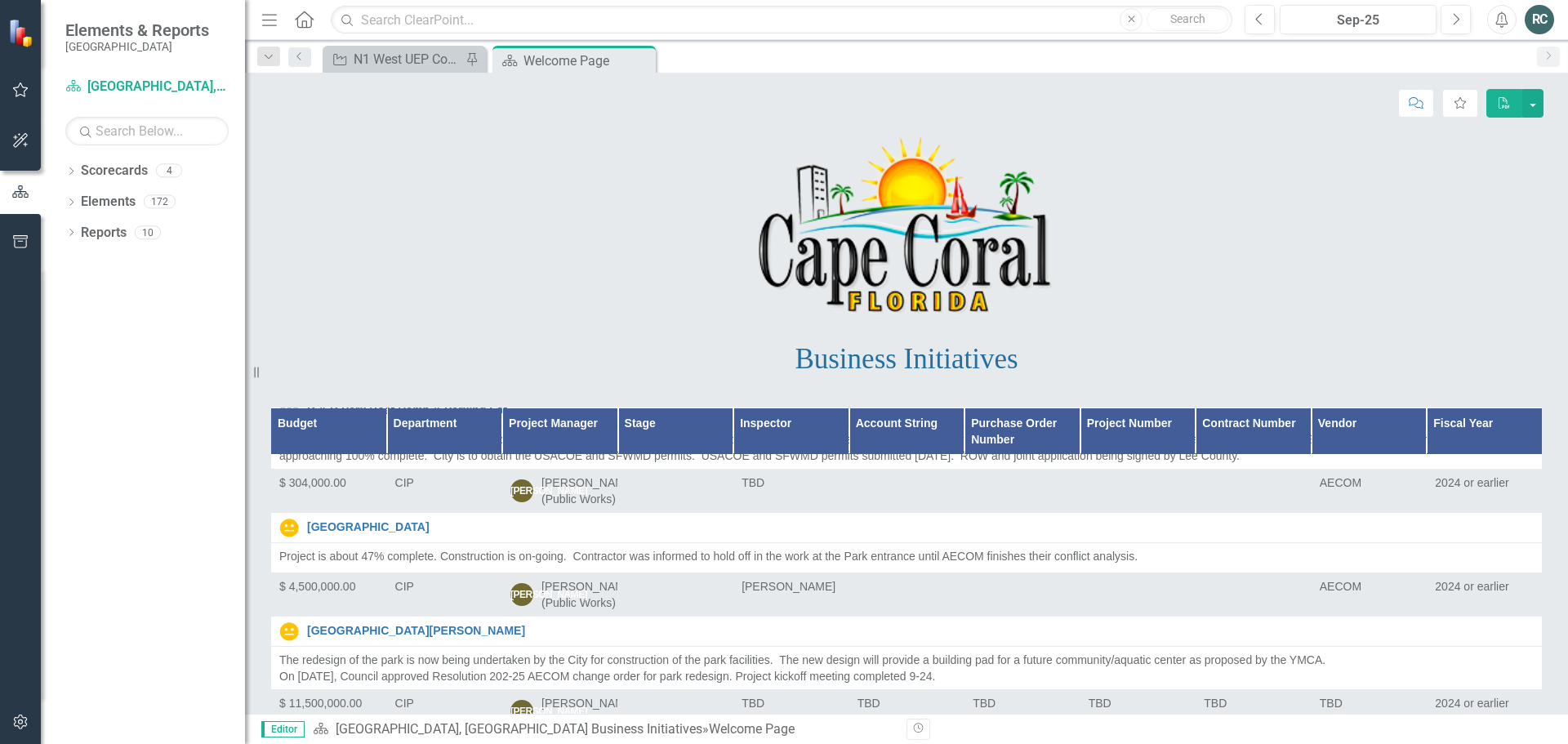
scroll to position [1307, 0]
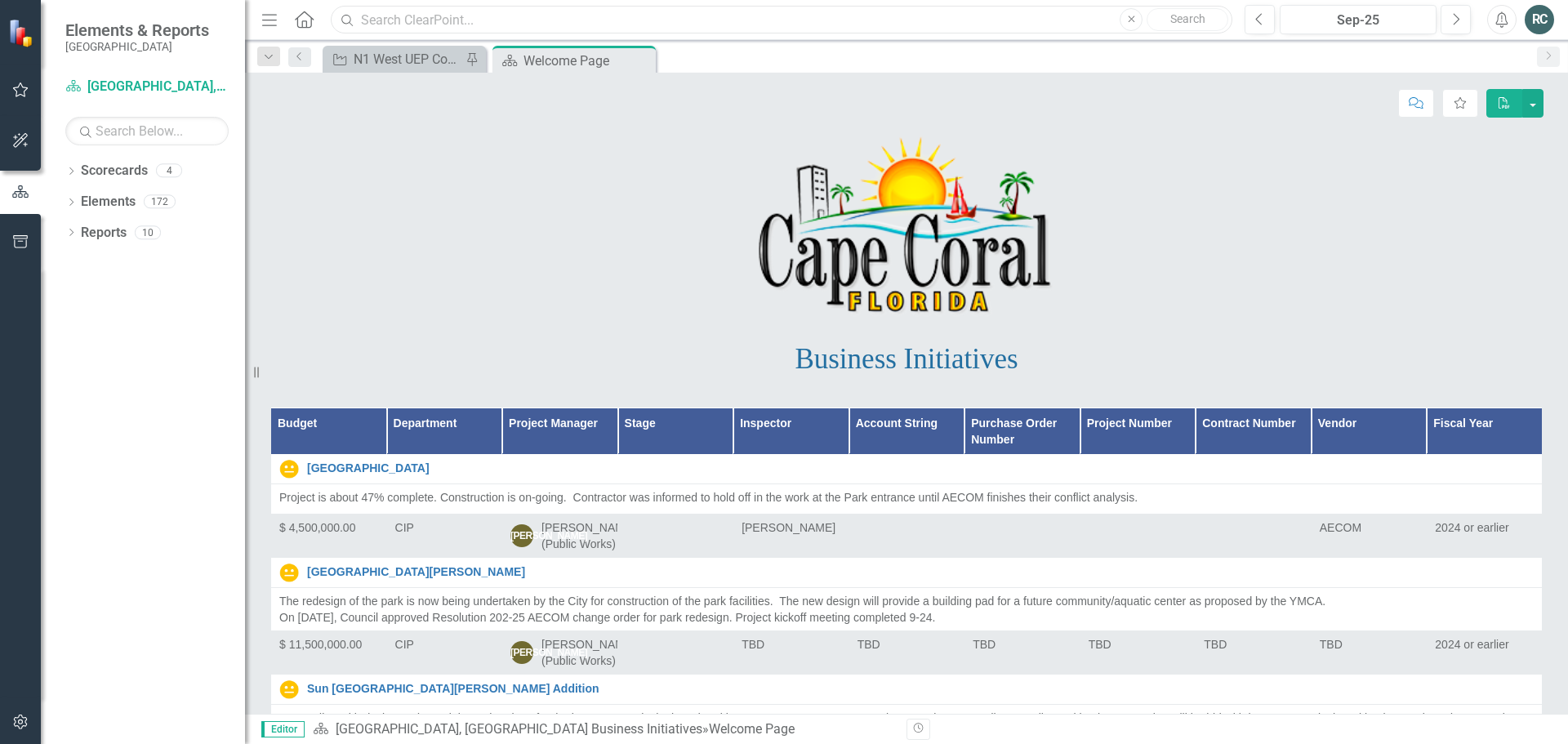
click at [513, 18] on input "text" at bounding box center [781, 20] width 902 height 29
type input "720"
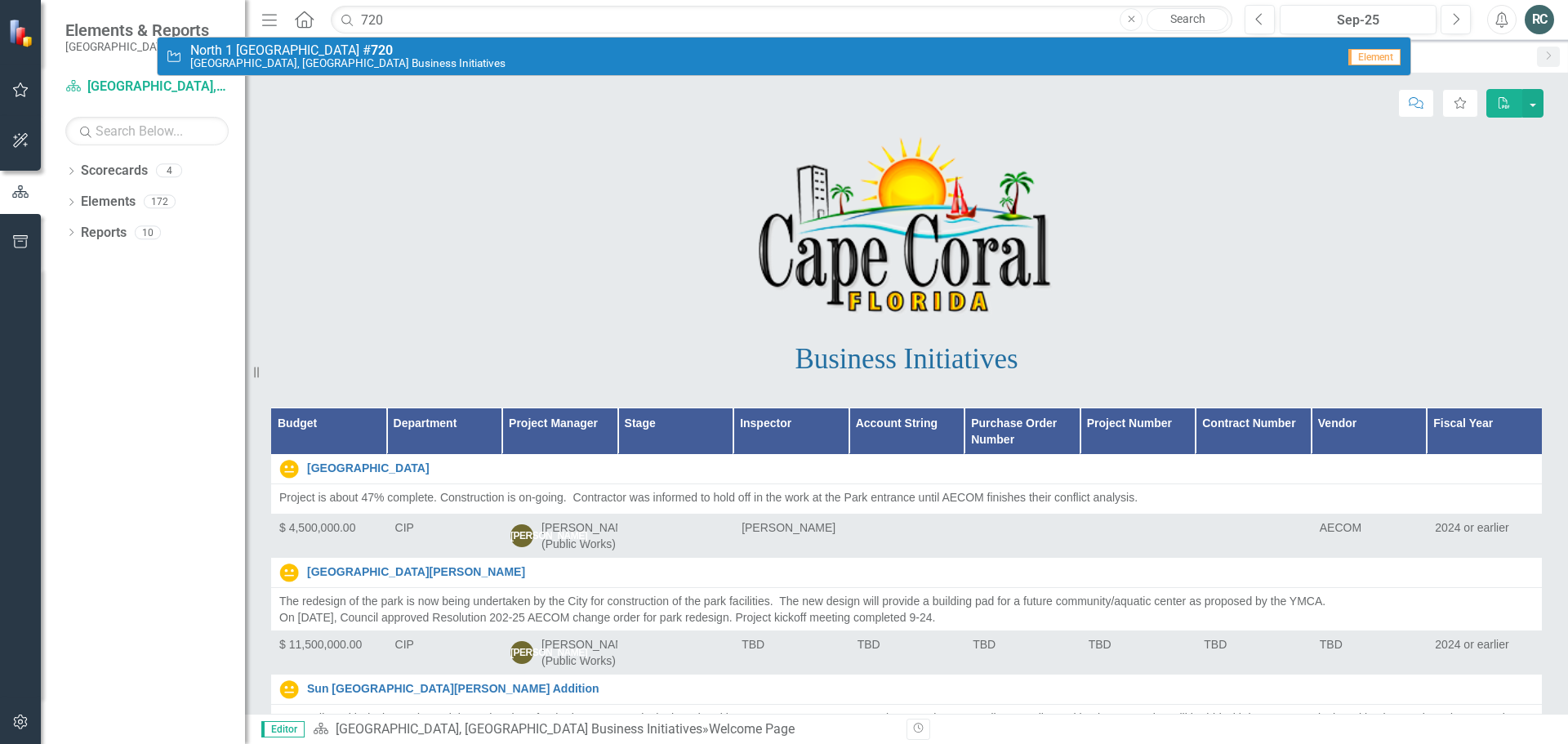
click at [329, 48] on span "North 1 [GEOGRAPHIC_DATA] # 720" at bounding box center [347, 50] width 315 height 15
